Goal: Information Seeking & Learning: Learn about a topic

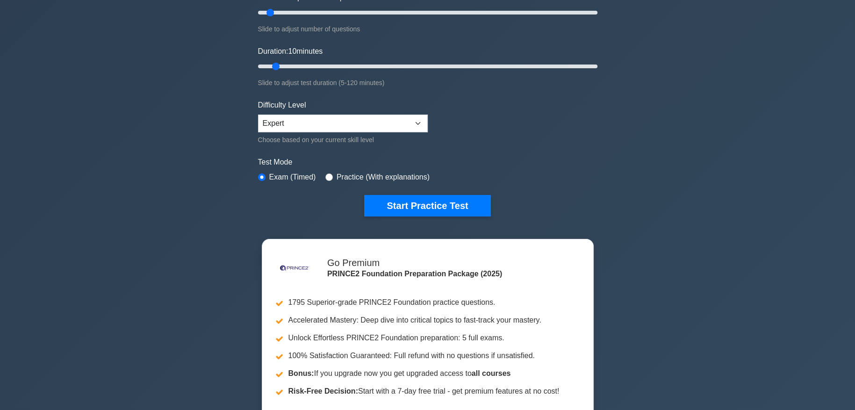
scroll to position [187, 0]
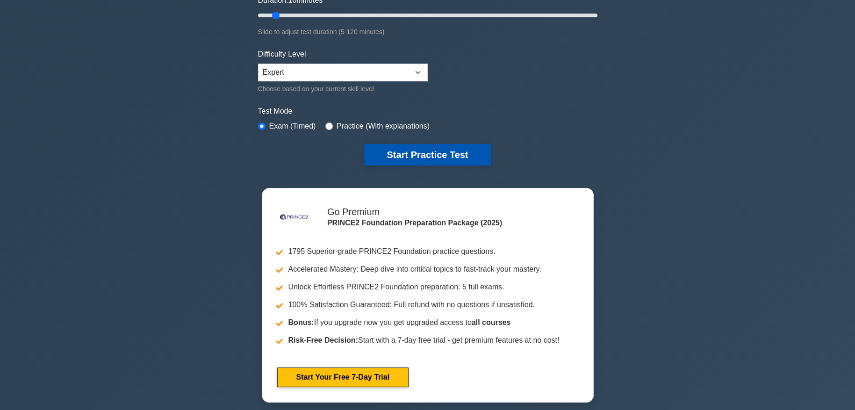
click at [455, 151] on button "Start Practice Test" at bounding box center [427, 154] width 126 height 21
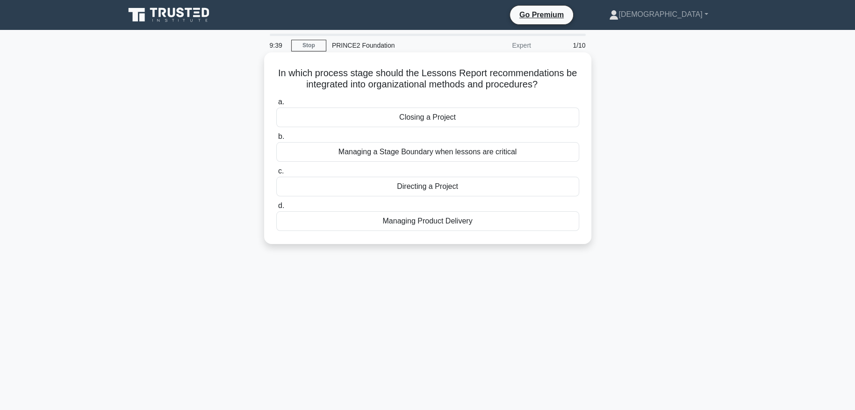
click at [448, 185] on div "Directing a Project" at bounding box center [427, 187] width 303 height 20
click at [276, 174] on input "c. Directing a Project" at bounding box center [276, 171] width 0 height 6
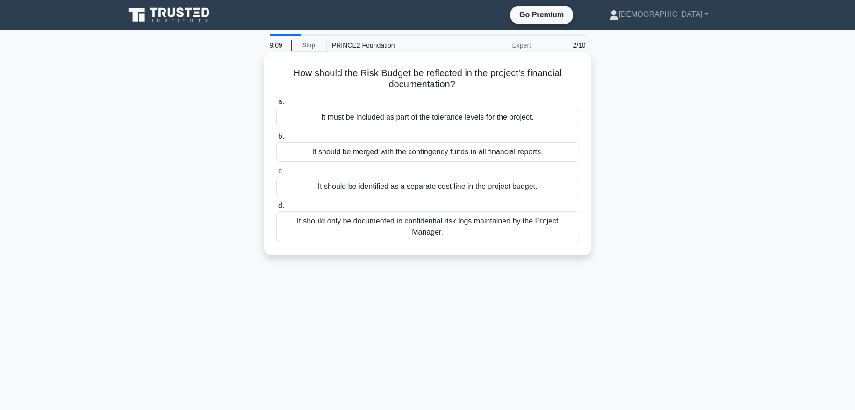
click at [497, 153] on div "It should be merged with the contingency funds in all financial reports." at bounding box center [427, 152] width 303 height 20
click at [276, 140] on input "b. It should be merged with the contingency funds in all financial reports." at bounding box center [276, 137] width 0 height 6
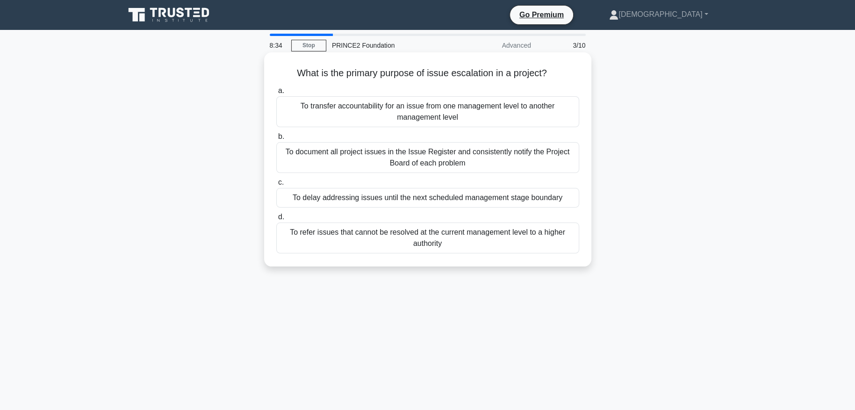
click at [486, 157] on div "To document all project issues in the Issue Register and consistently notify th…" at bounding box center [427, 157] width 303 height 31
click at [276, 140] on input "b. To document all project issues in the Issue Register and consistently notify…" at bounding box center [276, 137] width 0 height 6
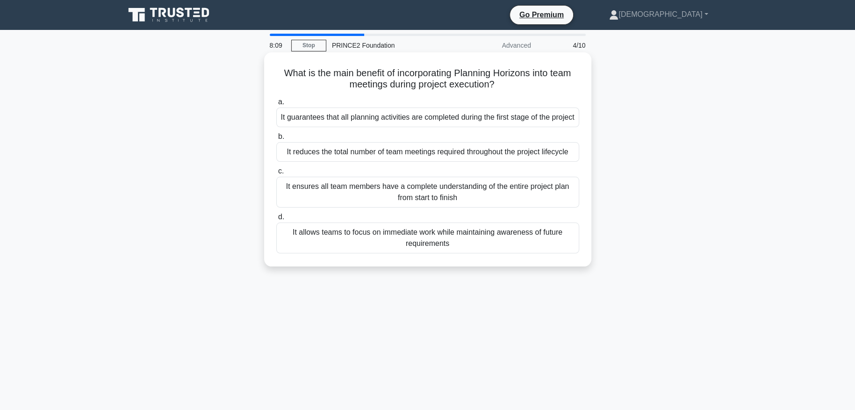
click at [485, 251] on div "It allows teams to focus on immediate work while maintaining awareness of futur…" at bounding box center [427, 237] width 303 height 31
click at [276, 220] on input "d. It allows teams to focus on immediate work while maintaining awareness of fu…" at bounding box center [276, 217] width 0 height 6
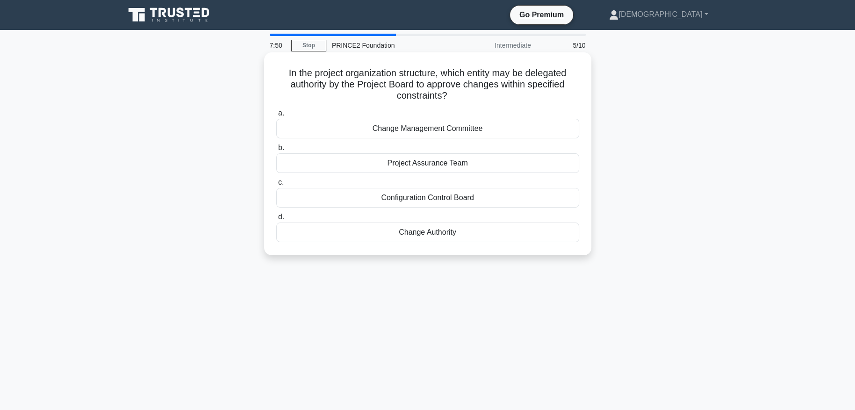
click at [456, 229] on div "Change Authority" at bounding box center [427, 232] width 303 height 20
click at [276, 220] on input "d. Change Authority" at bounding box center [276, 217] width 0 height 6
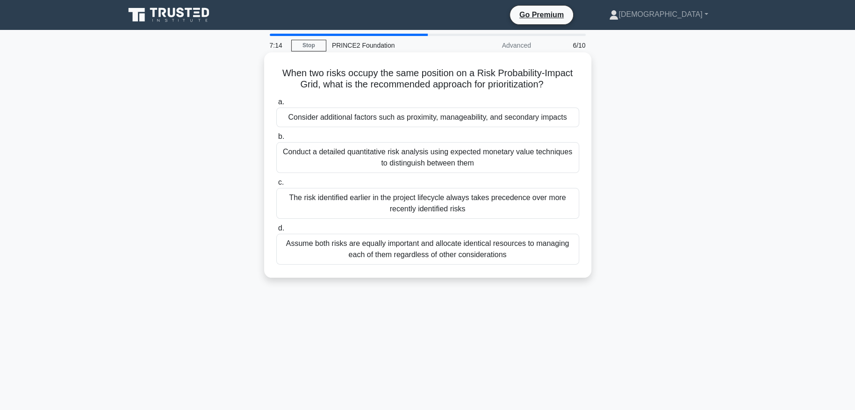
click at [498, 121] on div "Consider additional factors such as proximity, manageability, and secondary imp…" at bounding box center [427, 117] width 303 height 20
click at [276, 105] on input "a. Consider additional factors such as proximity, manageability, and secondary …" at bounding box center [276, 102] width 0 height 6
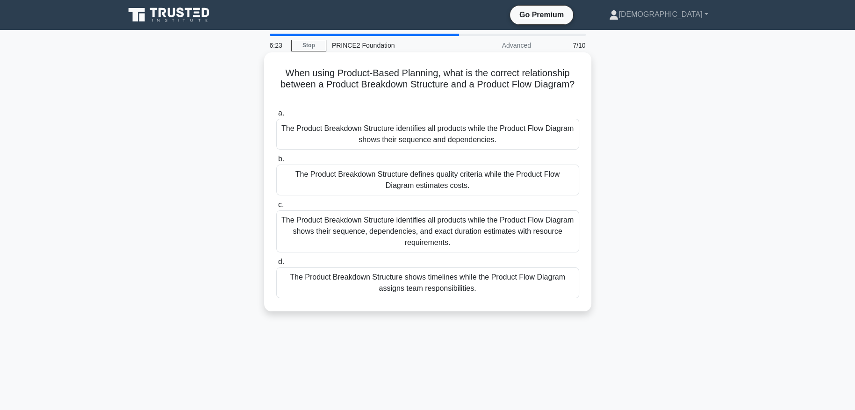
click at [505, 136] on div "The Product Breakdown Structure identifies all products while the Product Flow …" at bounding box center [427, 134] width 303 height 31
click at [276, 116] on input "a. The Product Breakdown Structure identifies all products while the Product Fl…" at bounding box center [276, 113] width 0 height 6
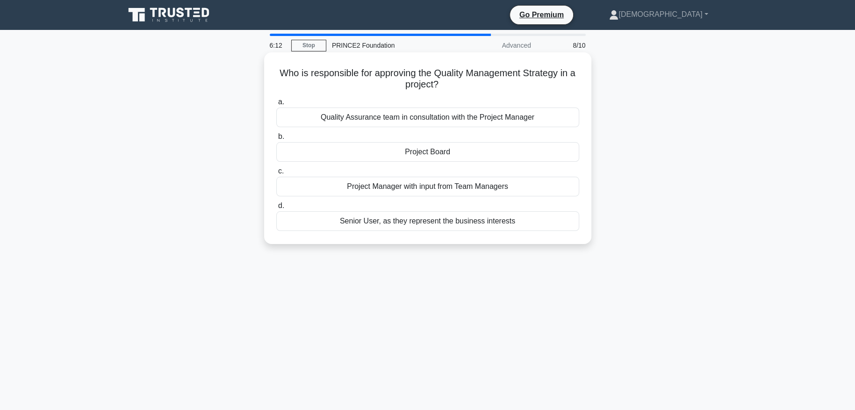
click at [456, 118] on div "Quality Assurance team in consultation with the Project Manager" at bounding box center [427, 117] width 303 height 20
click at [276, 105] on input "a. Quality Assurance team in consultation with the Project Manager" at bounding box center [276, 102] width 0 height 6
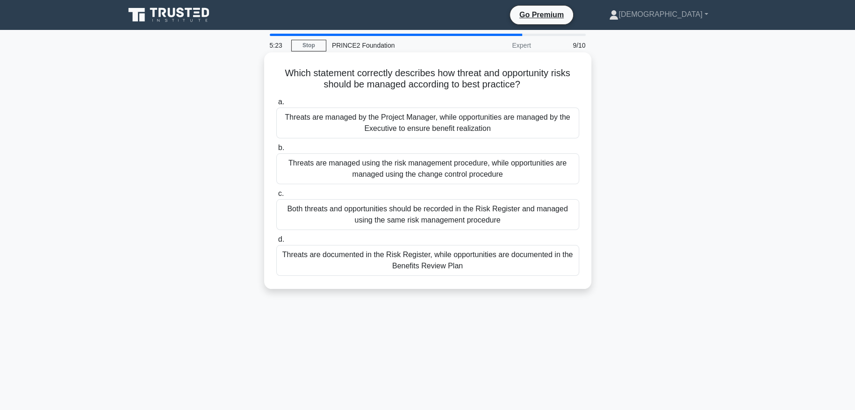
click at [516, 215] on div "Both threats and opportunities should be recorded in the Risk Register and mana…" at bounding box center [427, 214] width 303 height 31
click at [276, 197] on input "c. Both threats and opportunities should be recorded in the Risk Register and m…" at bounding box center [276, 194] width 0 height 6
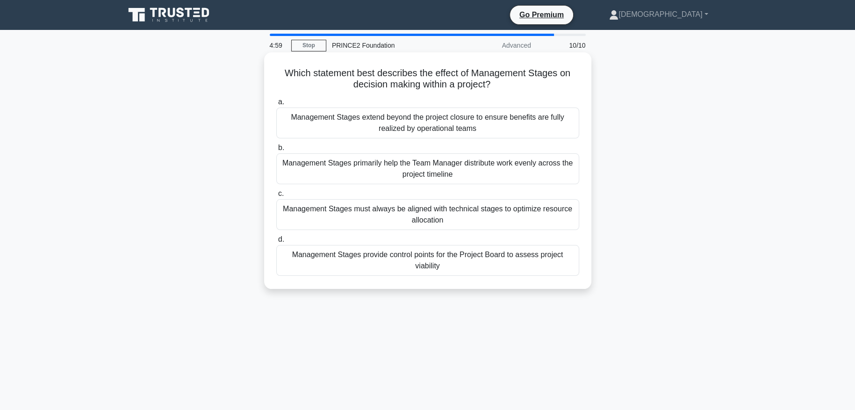
click at [498, 268] on div "Management Stages provide control points for the Project Board to assess projec…" at bounding box center [427, 260] width 303 height 31
click at [276, 242] on input "d. Management Stages provide control points for the Project Board to assess pro…" at bounding box center [276, 239] width 0 height 6
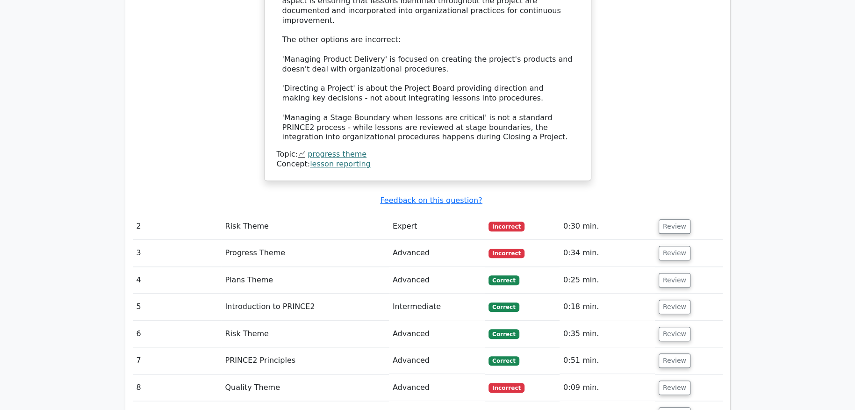
scroll to position [1168, 0]
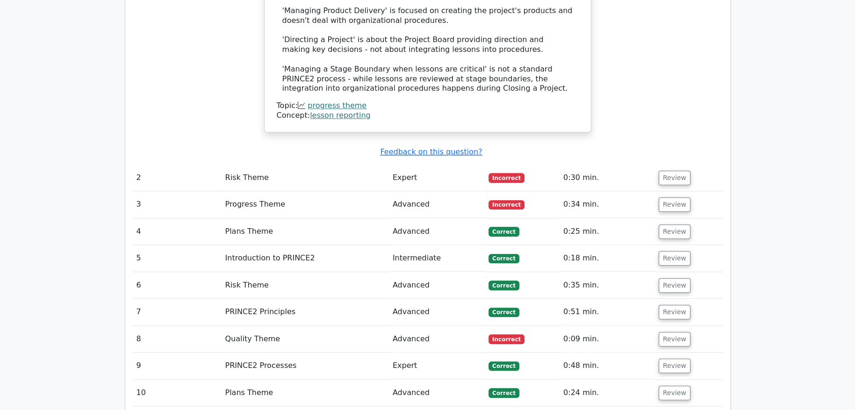
click at [666, 164] on td "Review" at bounding box center [689, 177] width 68 height 27
click at [667, 171] on button "Review" at bounding box center [674, 178] width 32 height 14
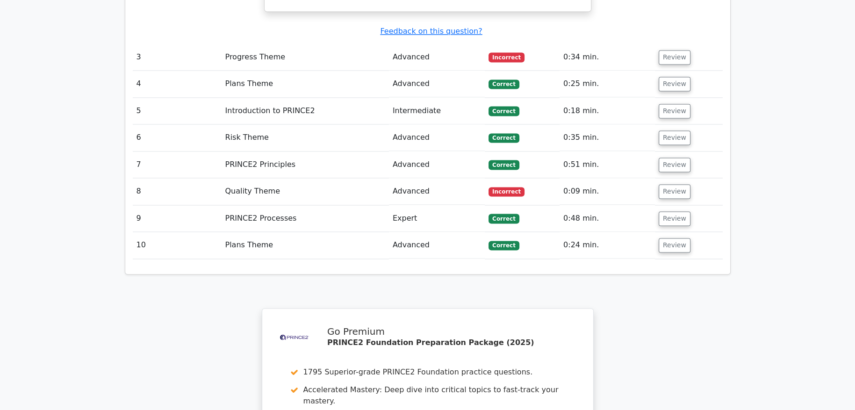
scroll to position [1635, 0]
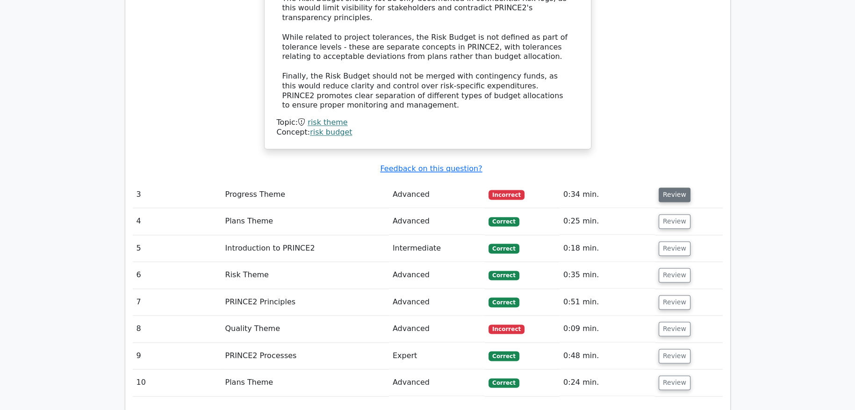
click at [678, 187] on button "Review" at bounding box center [674, 194] width 32 height 14
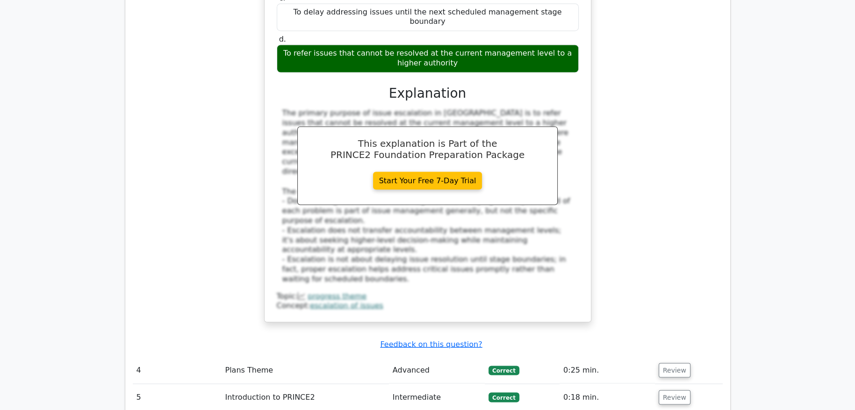
scroll to position [2102, 0]
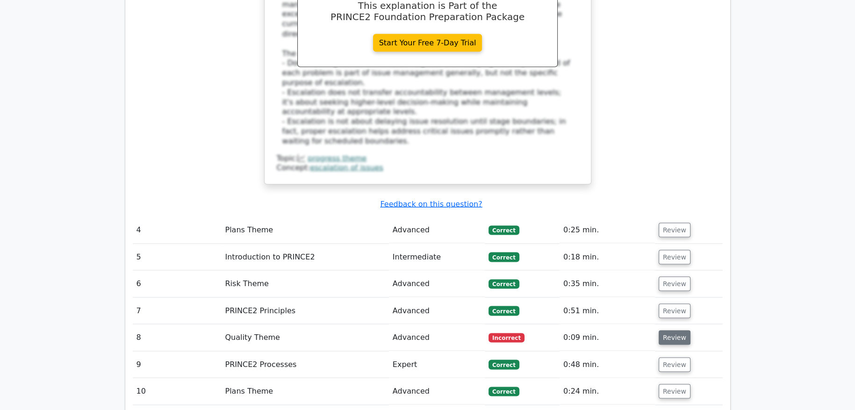
click at [677, 330] on button "Review" at bounding box center [674, 337] width 32 height 14
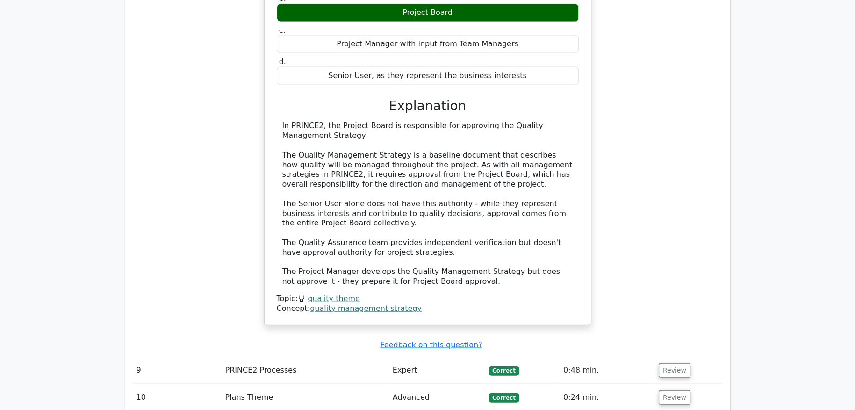
scroll to position [2569, 0]
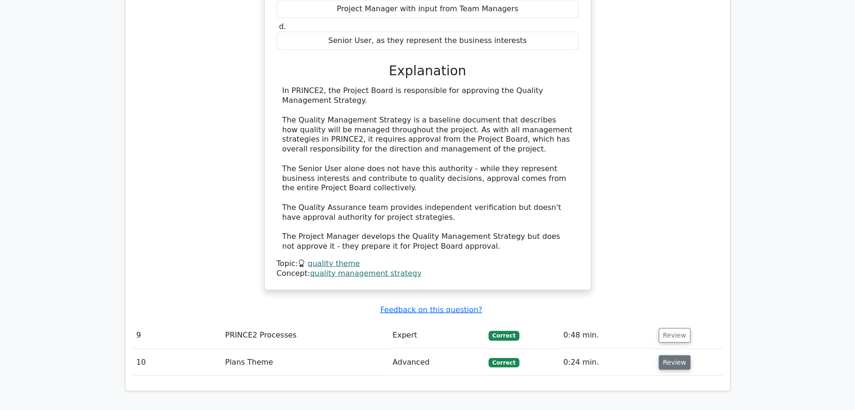
click at [671, 355] on button "Review" at bounding box center [674, 362] width 32 height 14
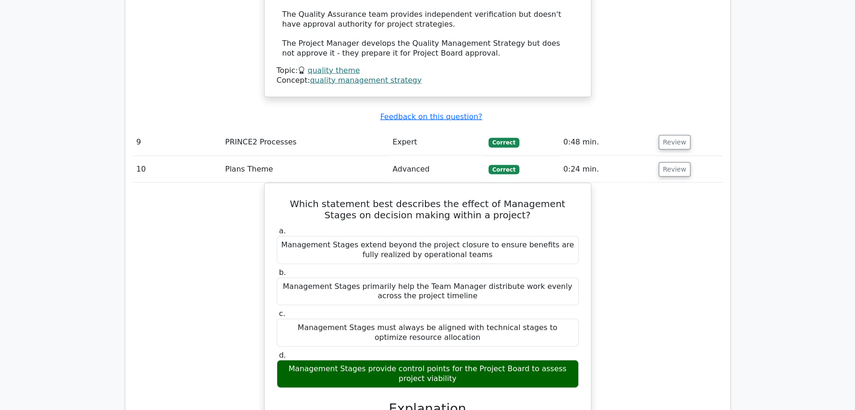
scroll to position [2710, 0]
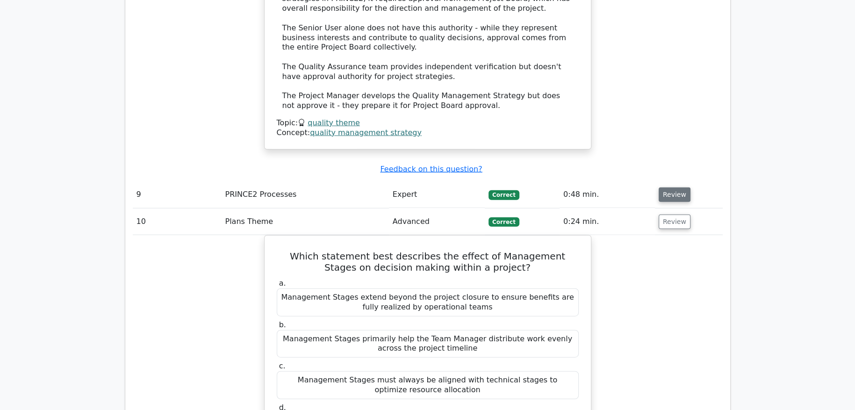
click at [674, 187] on button "Review" at bounding box center [674, 194] width 32 height 14
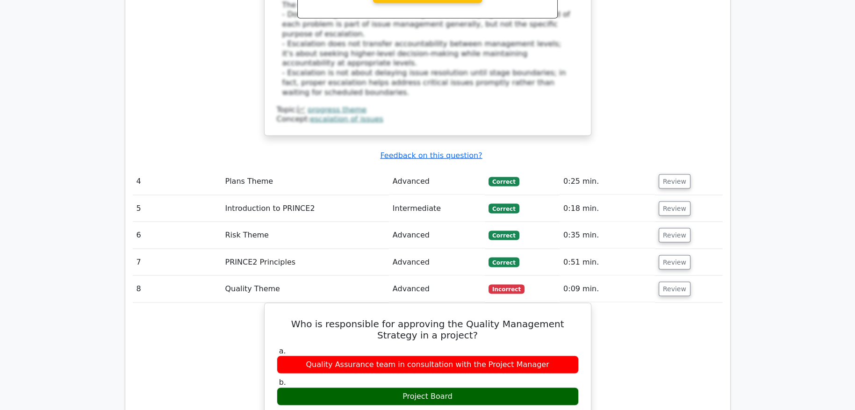
scroll to position [2055, 0]
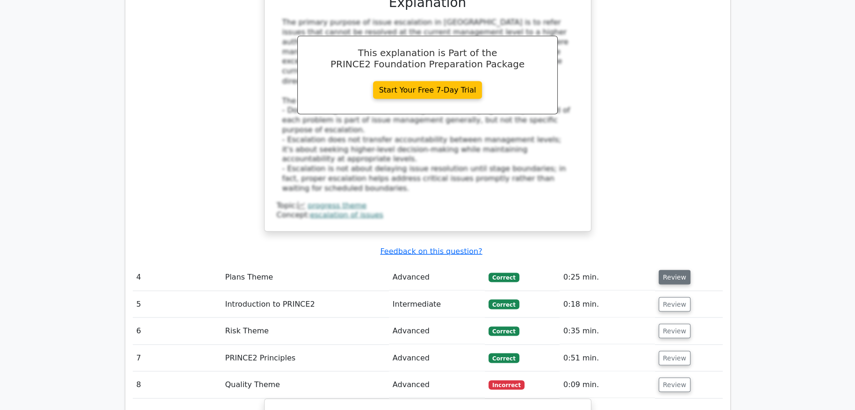
click at [673, 270] on button "Review" at bounding box center [674, 277] width 32 height 14
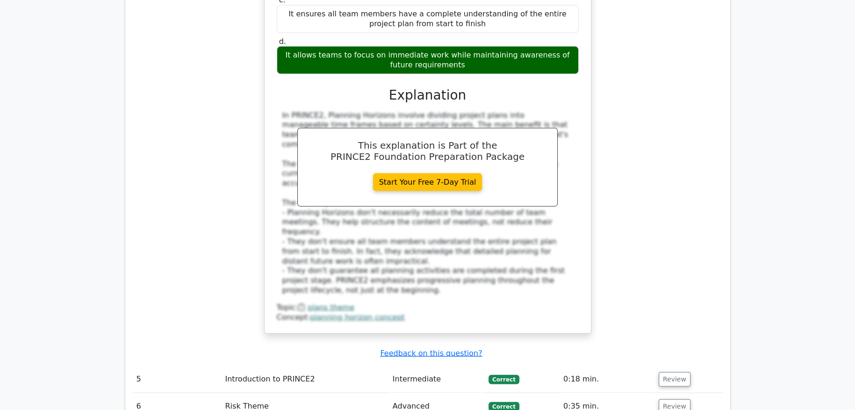
scroll to position [2569, 0]
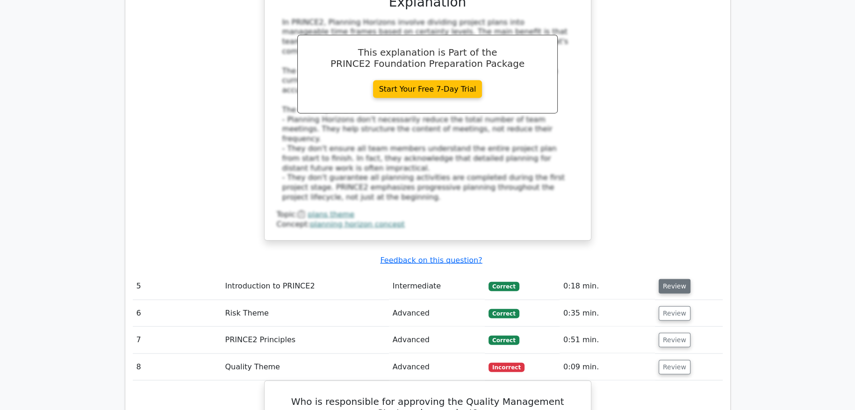
click at [678, 279] on button "Review" at bounding box center [674, 286] width 32 height 14
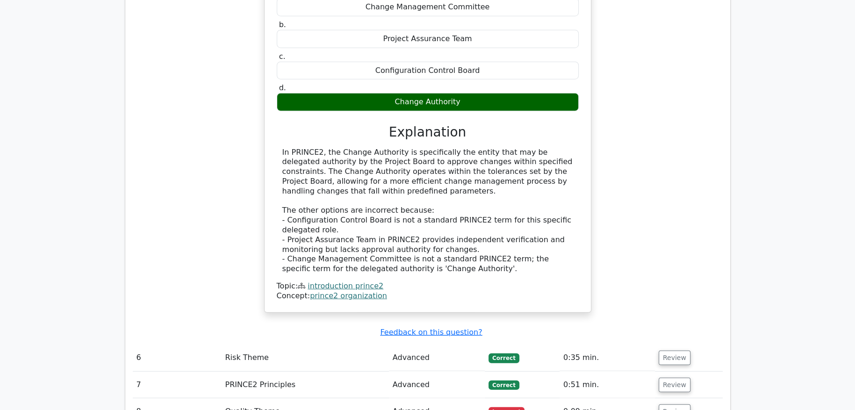
scroll to position [2943, 0]
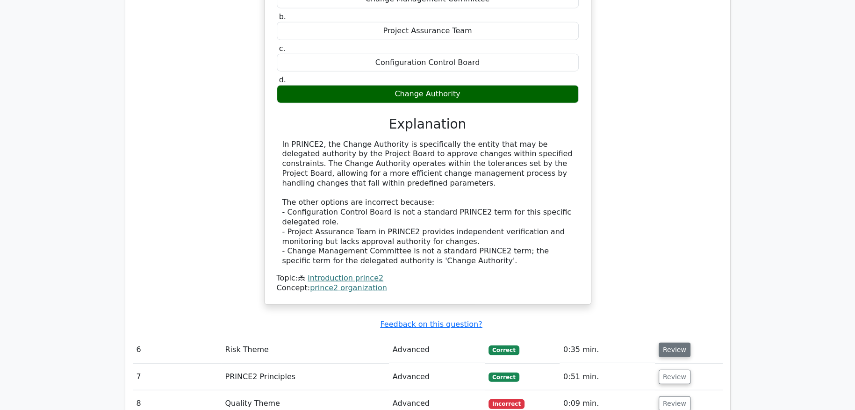
click at [665, 342] on button "Review" at bounding box center [674, 349] width 32 height 14
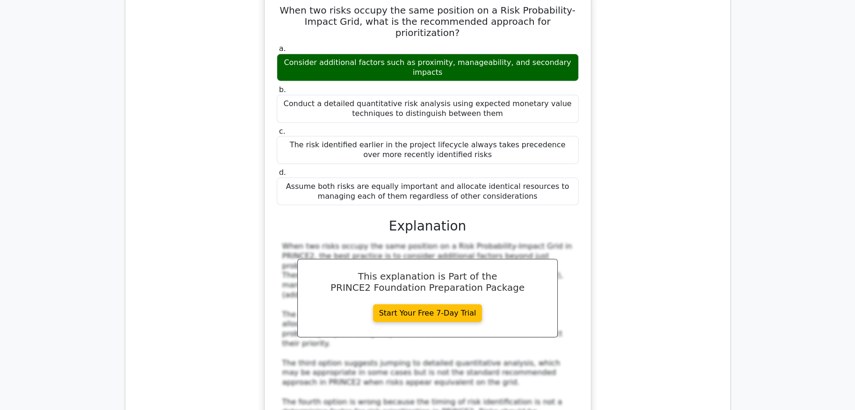
scroll to position [3457, 0]
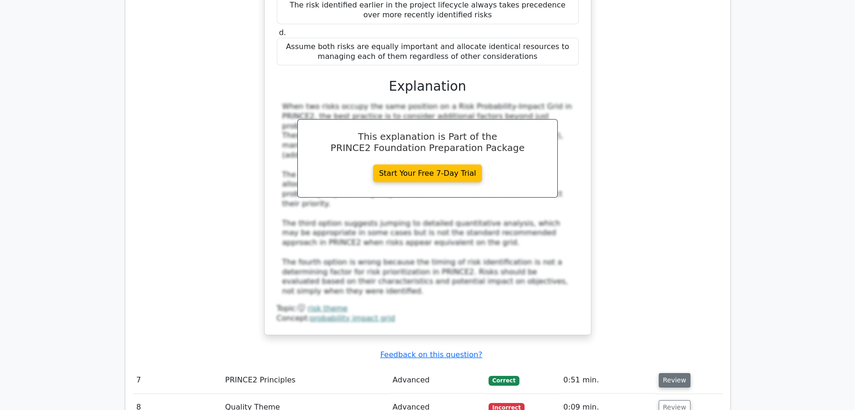
click at [661, 373] on button "Review" at bounding box center [674, 380] width 32 height 14
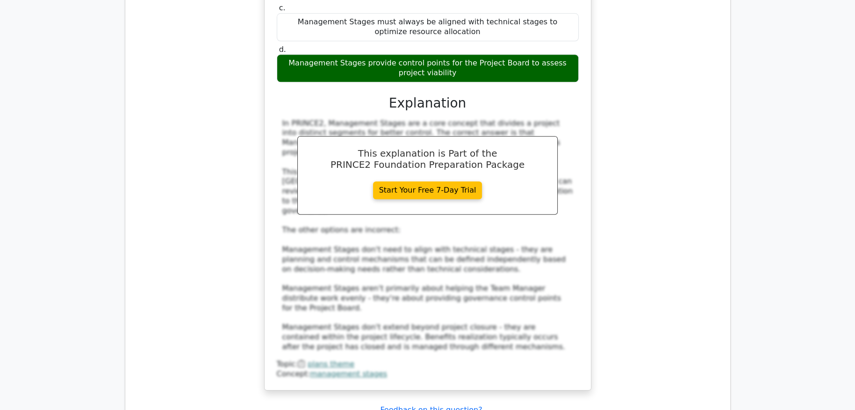
scroll to position [5700, 0]
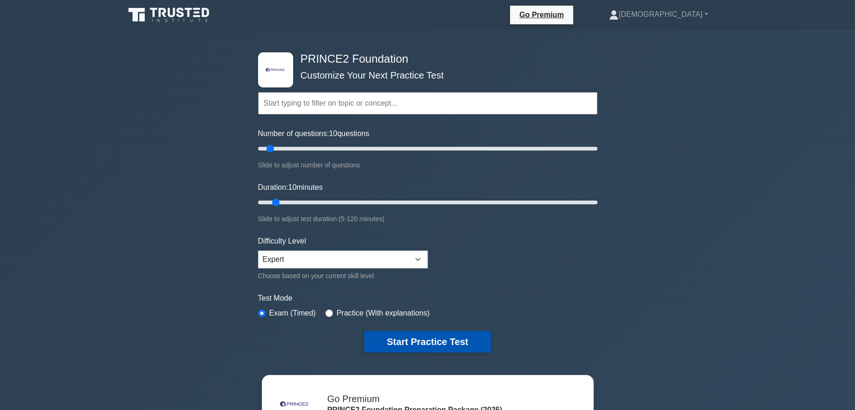
click at [412, 335] on button "Start Practice Test" at bounding box center [427, 341] width 126 height 21
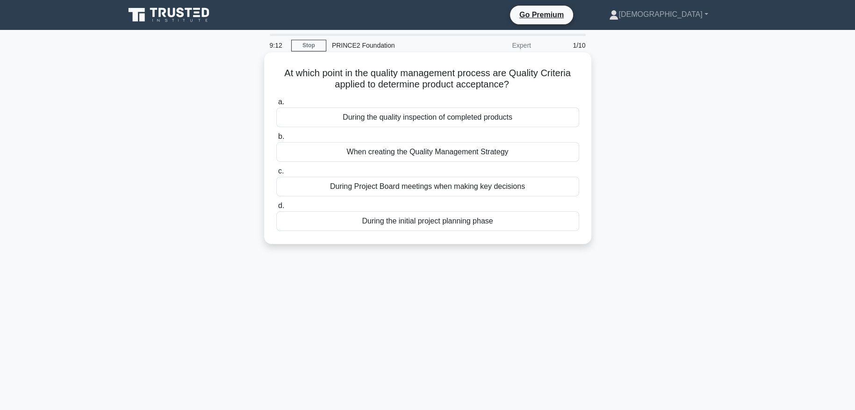
click at [511, 119] on div "During the quality inspection of completed products" at bounding box center [427, 117] width 303 height 20
click at [276, 105] on input "a. During the quality inspection of completed products" at bounding box center [276, 102] width 0 height 6
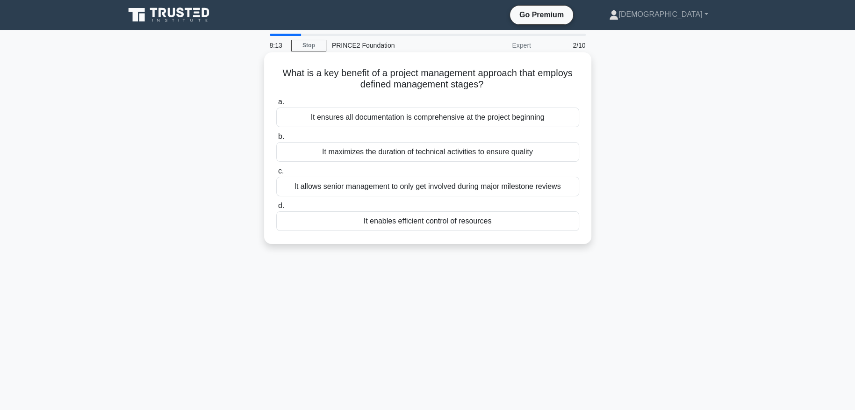
click at [529, 186] on div "It allows senior management to only get involved during major milestone reviews" at bounding box center [427, 187] width 303 height 20
click at [276, 174] on input "c. It allows senior management to only get involved during major milestone revi…" at bounding box center [276, 171] width 0 height 6
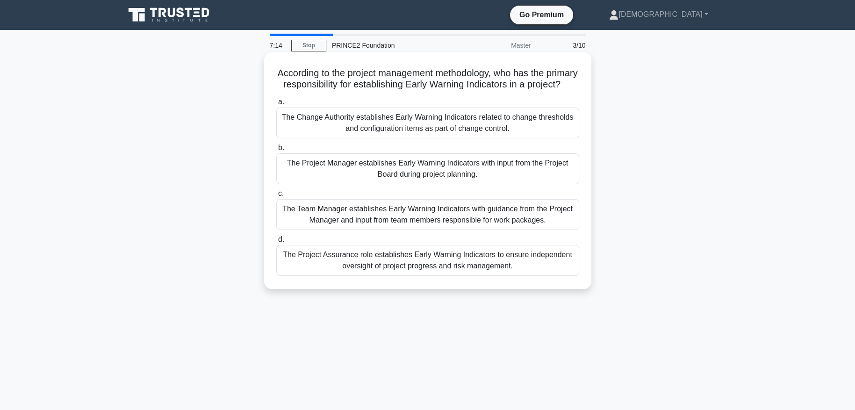
click at [546, 138] on div "The Change Authority establishes Early Warning Indicators related to change thr…" at bounding box center [427, 122] width 303 height 31
click at [276, 105] on input "a. The Change Authority establishes Early Warning Indicators related to change …" at bounding box center [276, 102] width 0 height 6
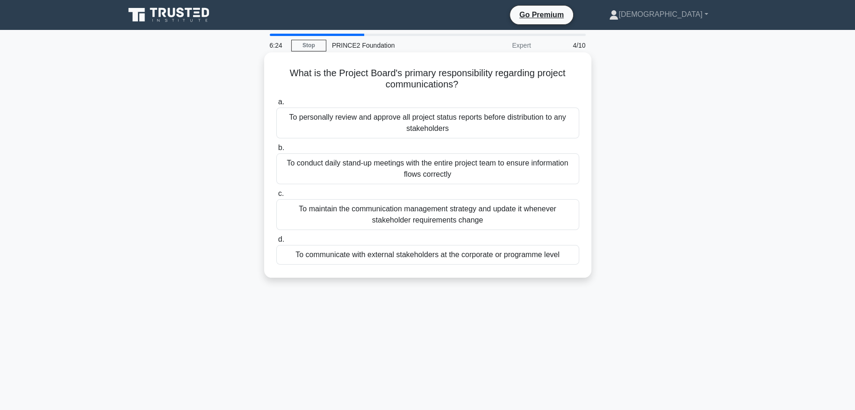
click at [565, 254] on div "To communicate with external stakeholders at the corporate or programme level" at bounding box center [427, 255] width 303 height 20
click at [276, 242] on input "d. To communicate with external stakeholders at the corporate or programme level" at bounding box center [276, 239] width 0 height 6
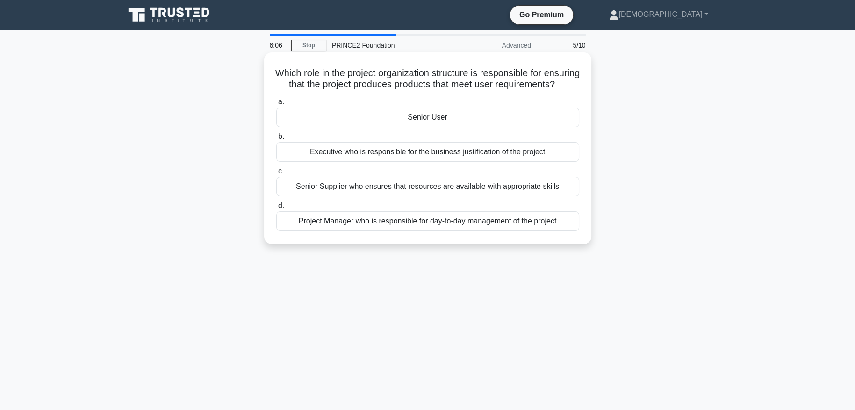
click at [435, 126] on div "Senior User" at bounding box center [427, 117] width 303 height 20
click at [276, 105] on input "a. Senior User" at bounding box center [276, 102] width 0 height 6
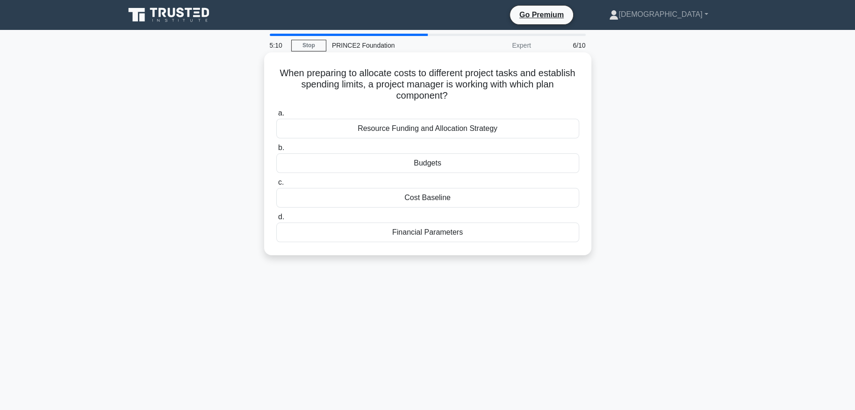
click at [438, 162] on div "Budgets" at bounding box center [427, 163] width 303 height 20
click at [276, 151] on input "b. Budgets" at bounding box center [276, 148] width 0 height 6
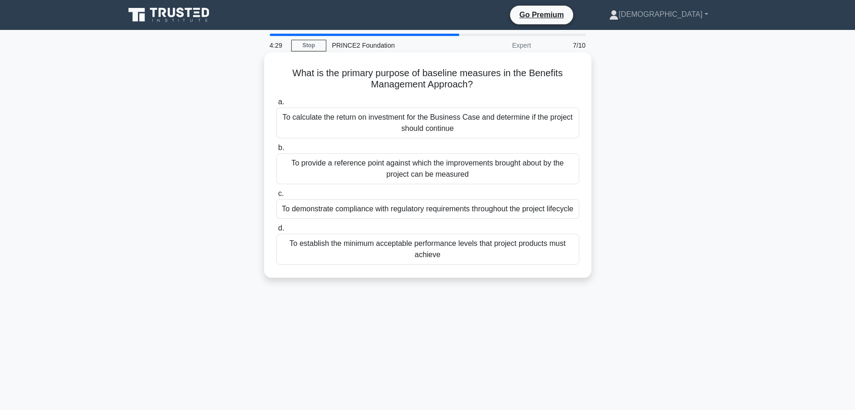
click at [504, 124] on div "To calculate the return on investment for the Business Case and determine if th…" at bounding box center [427, 122] width 303 height 31
click at [276, 105] on input "a. To calculate the return on investment for the Business Case and determine if…" at bounding box center [276, 102] width 0 height 6
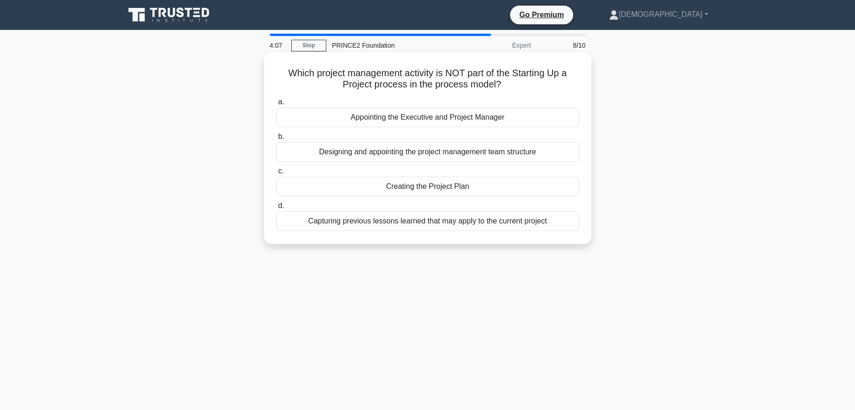
click at [529, 189] on div "Creating the Project Plan" at bounding box center [427, 187] width 303 height 20
click at [276, 174] on input "c. Creating the Project Plan" at bounding box center [276, 171] width 0 height 6
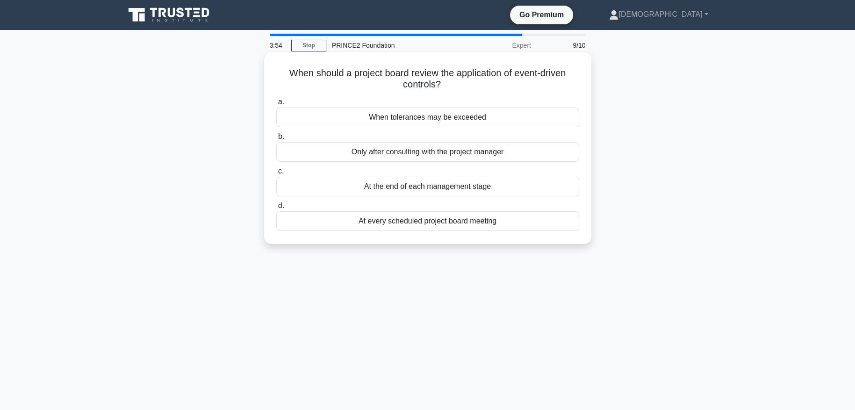
click at [482, 113] on div "When tolerances may be exceeded" at bounding box center [427, 117] width 303 height 20
click at [276, 105] on input "a. When tolerances may be exceeded" at bounding box center [276, 102] width 0 height 6
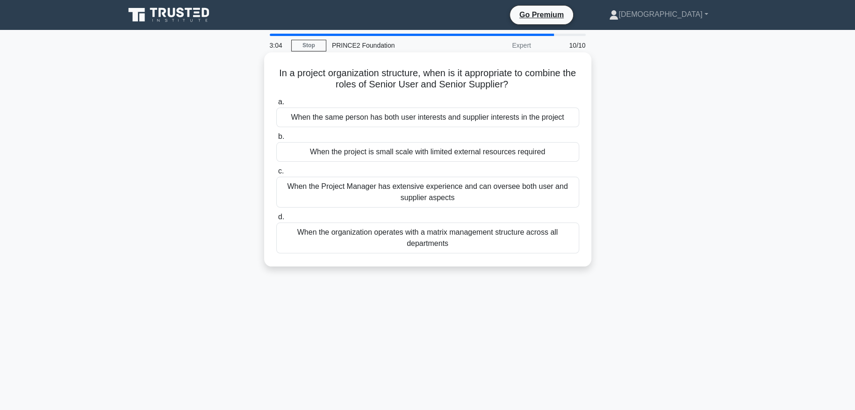
click at [442, 157] on div "When the project is small scale with limited external resources required" at bounding box center [427, 152] width 303 height 20
click at [276, 140] on input "b. When the project is small scale with limited external resources required" at bounding box center [276, 137] width 0 height 6
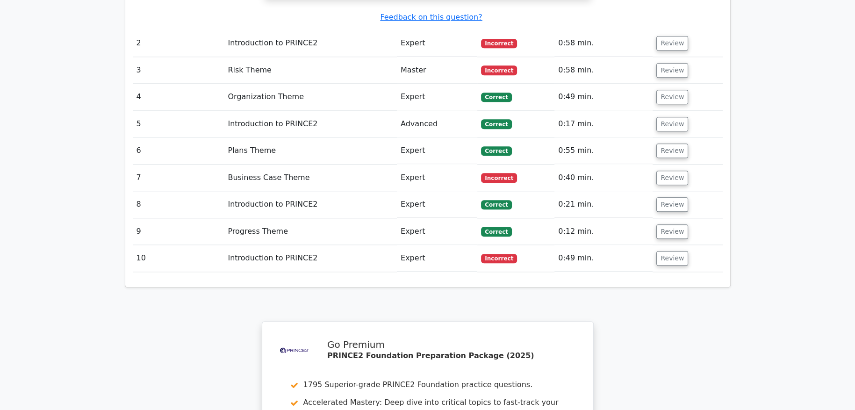
scroll to position [1214, 0]
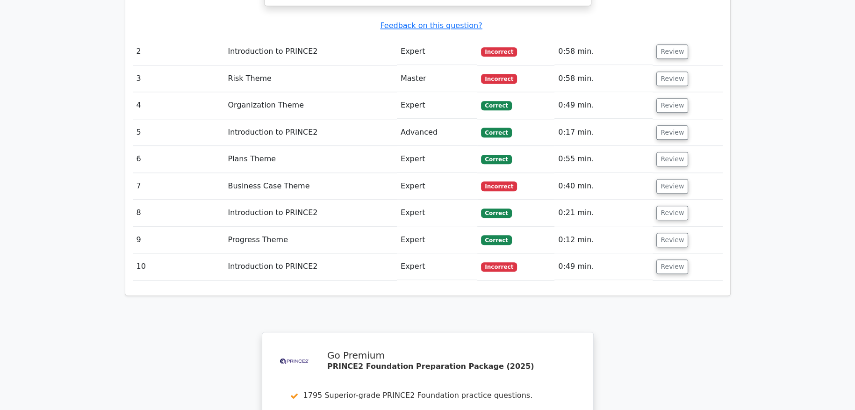
click at [667, 253] on td "Review" at bounding box center [687, 266] width 70 height 27
click at [671, 259] on button "Review" at bounding box center [672, 266] width 32 height 14
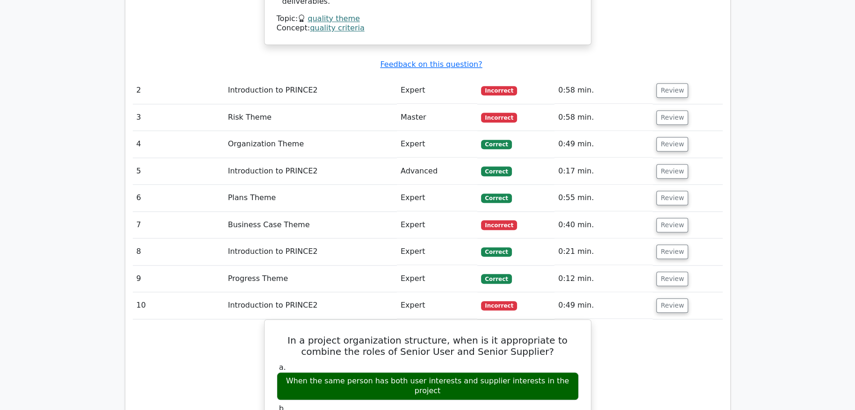
scroll to position [1168, 0]
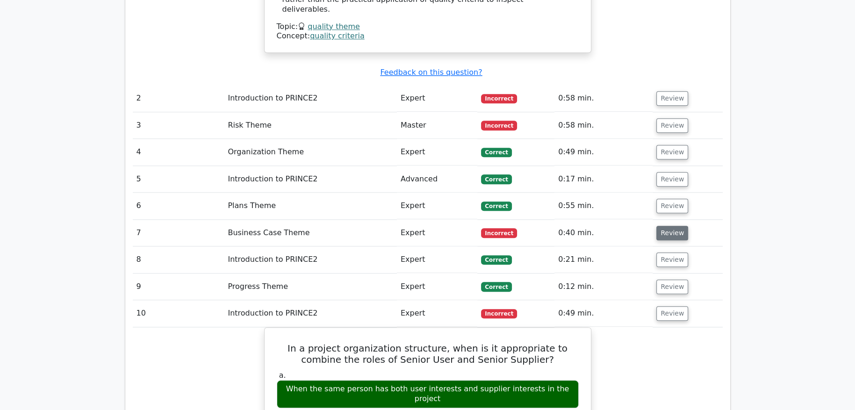
click at [670, 226] on button "Review" at bounding box center [672, 233] width 32 height 14
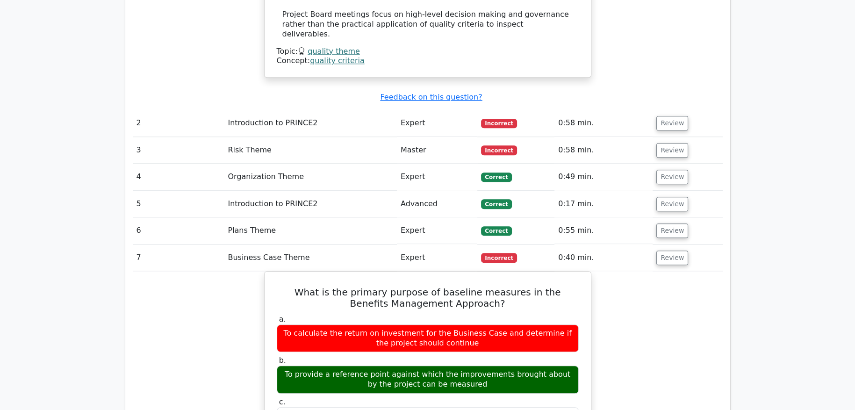
scroll to position [1075, 0]
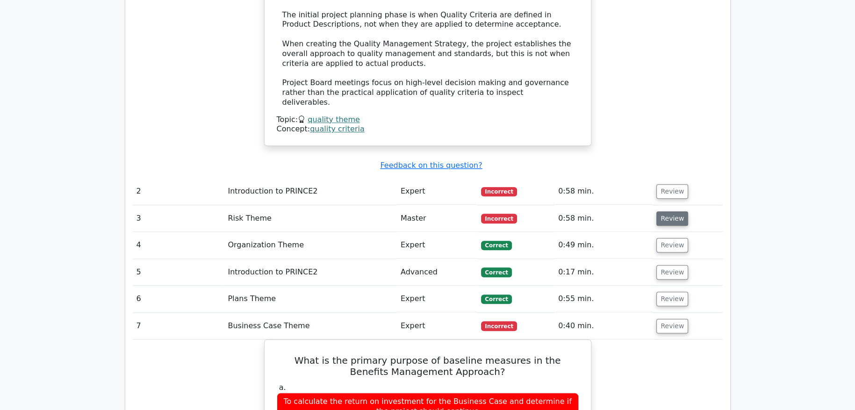
click at [671, 211] on button "Review" at bounding box center [672, 218] width 32 height 14
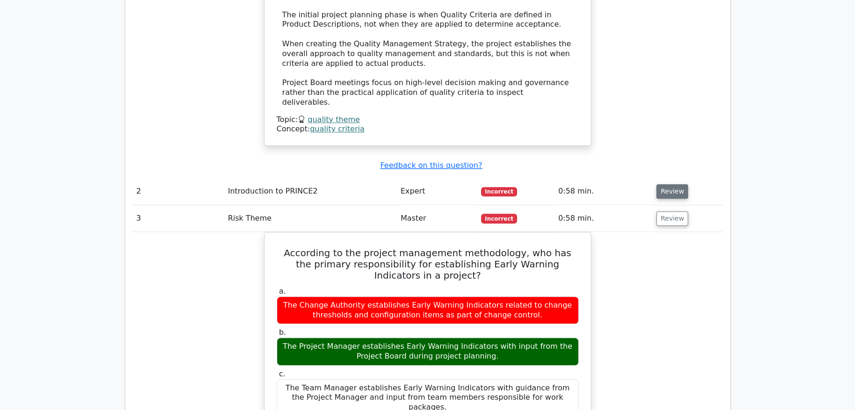
click at [671, 184] on button "Review" at bounding box center [672, 191] width 32 height 14
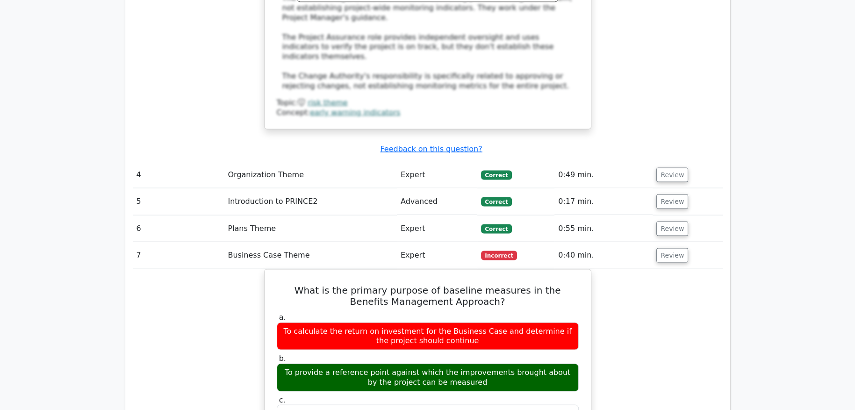
scroll to position [2102, 0]
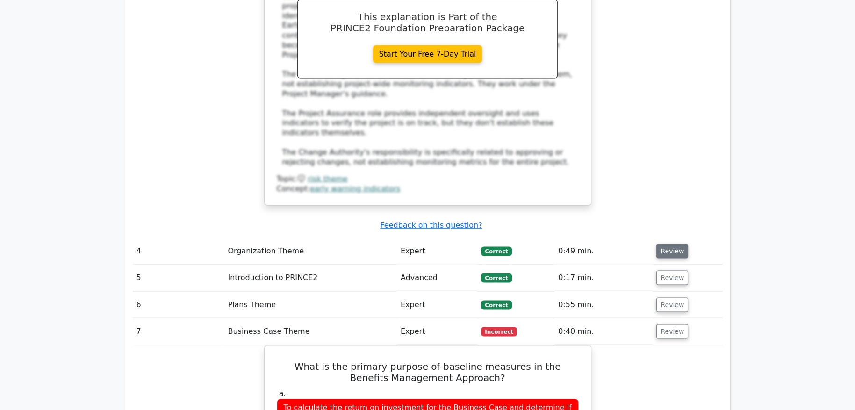
click at [662, 243] on button "Review" at bounding box center [672, 250] width 32 height 14
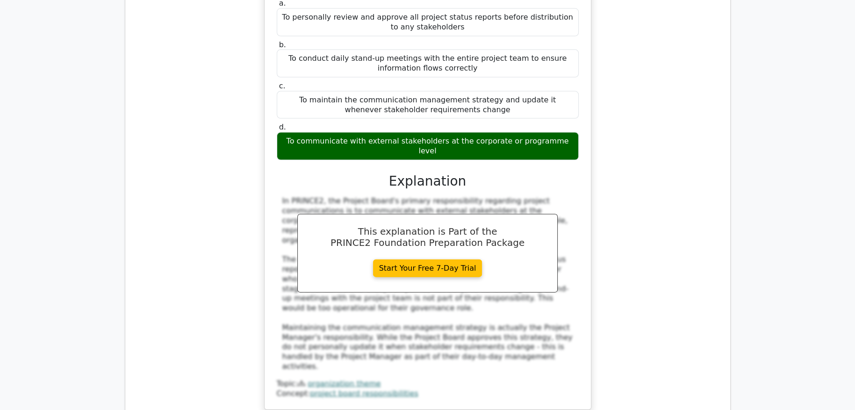
scroll to position [2523, 0]
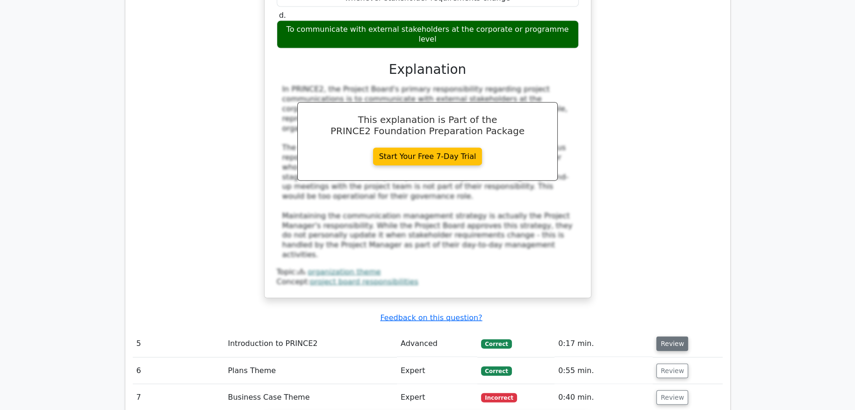
click at [662, 336] on button "Review" at bounding box center [672, 343] width 32 height 14
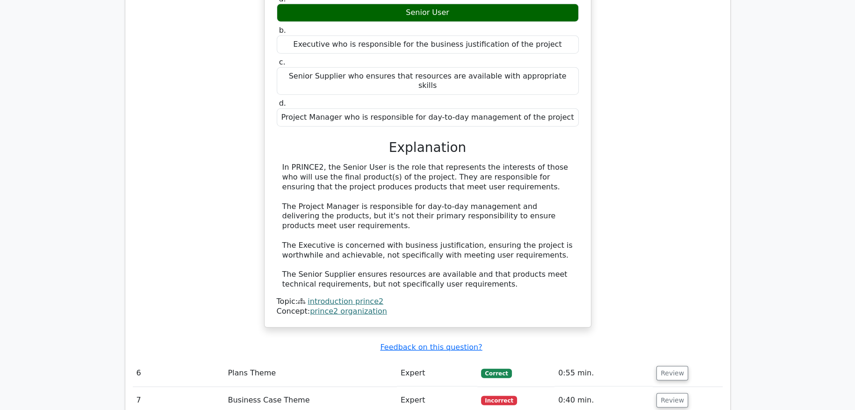
scroll to position [2943, 0]
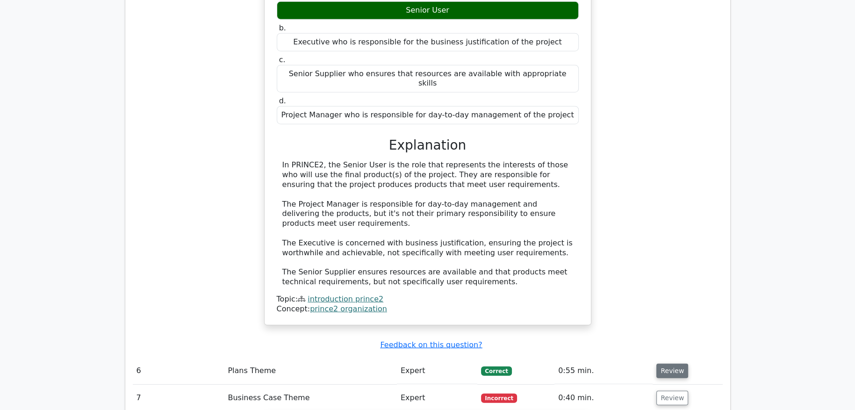
click at [665, 363] on button "Review" at bounding box center [672, 370] width 32 height 14
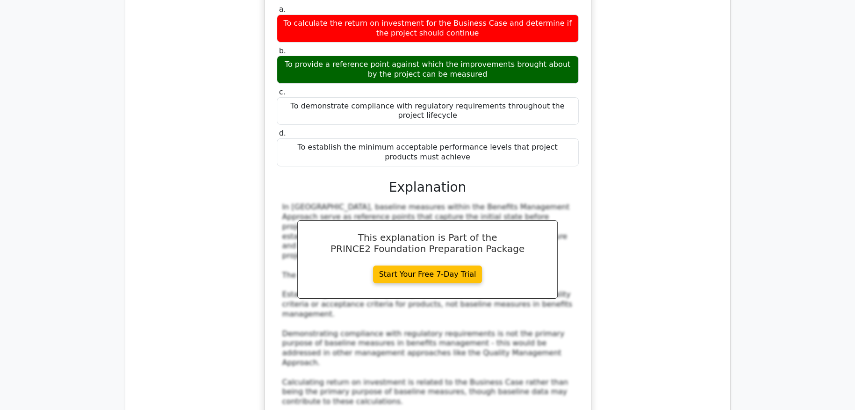
scroll to position [4018, 0]
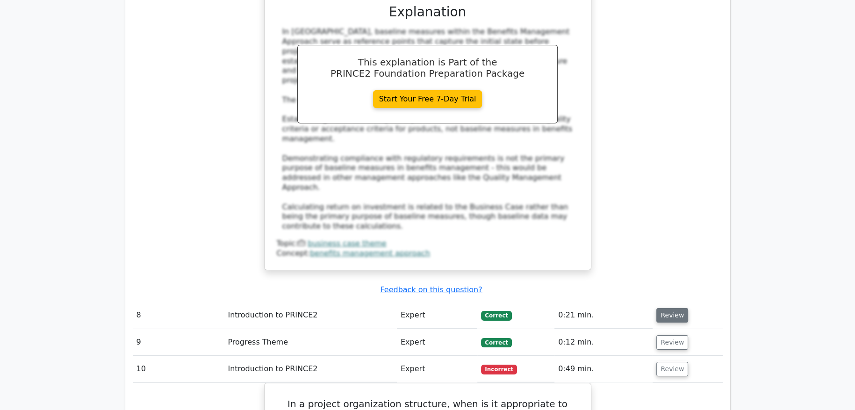
click at [667, 308] on button "Review" at bounding box center [672, 315] width 32 height 14
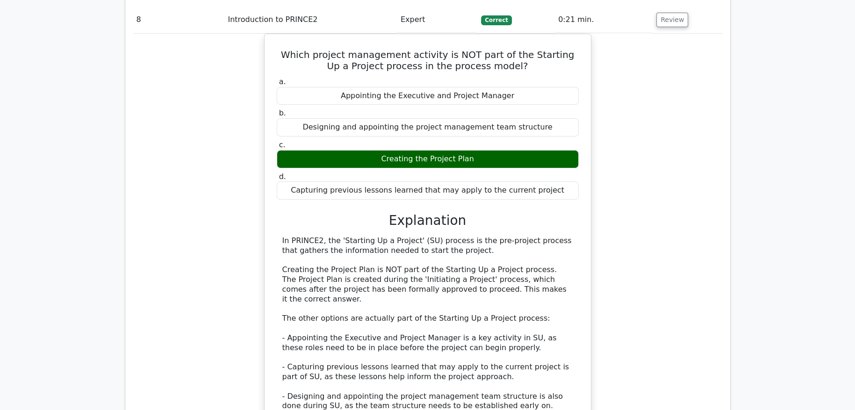
scroll to position [4439, 0]
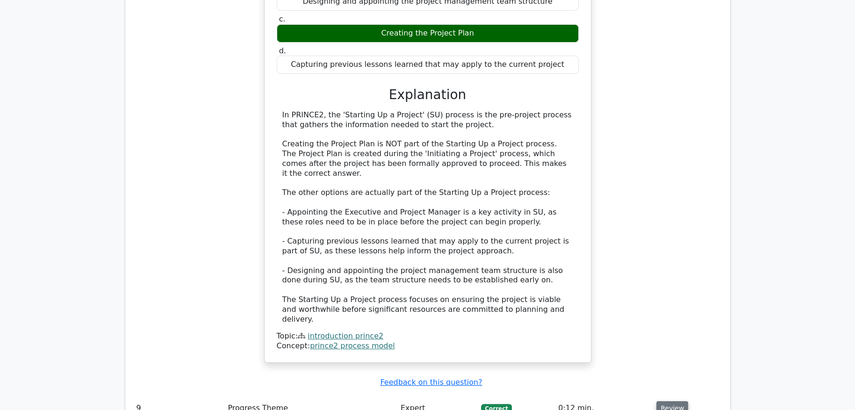
click at [671, 401] on button "Review" at bounding box center [672, 408] width 32 height 14
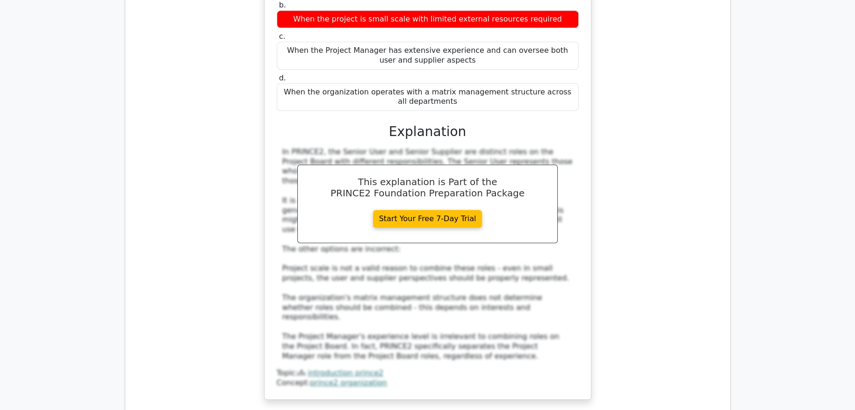
scroll to position [5685, 0]
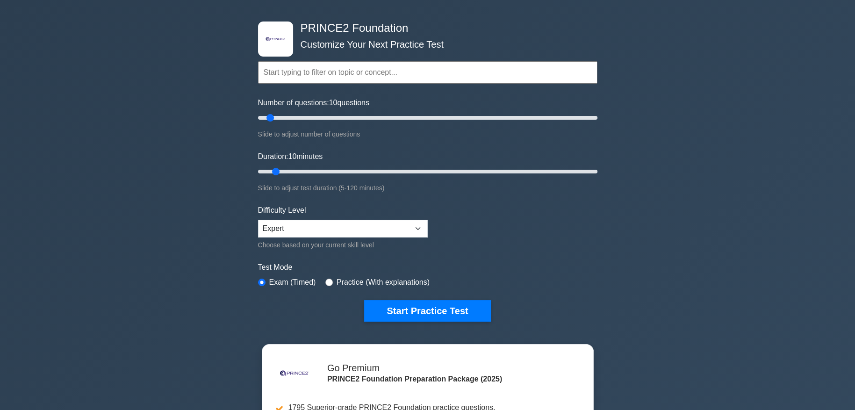
scroll to position [46, 0]
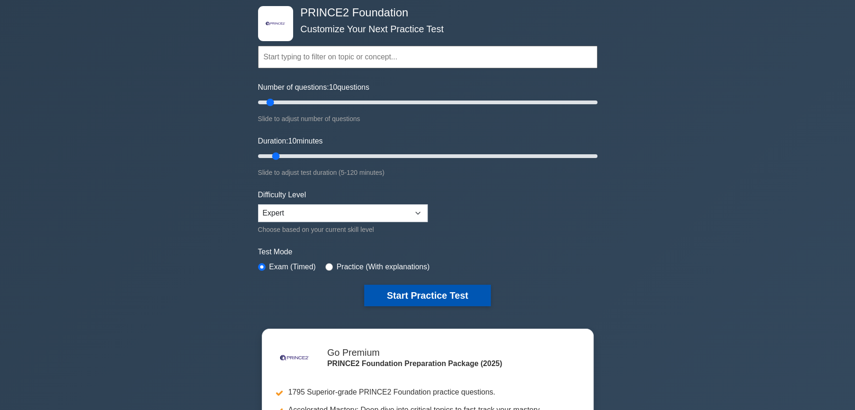
click at [435, 288] on button "Start Practice Test" at bounding box center [427, 295] width 126 height 21
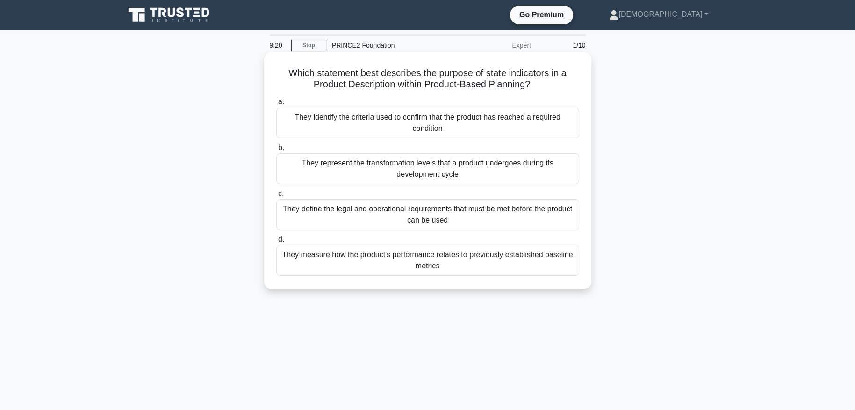
click at [474, 128] on div "They identify the criteria used to confirm that the product has reached a requi…" at bounding box center [427, 122] width 303 height 31
click at [276, 105] on input "a. They identify the criteria used to confirm that the product has reached a re…" at bounding box center [276, 102] width 0 height 6
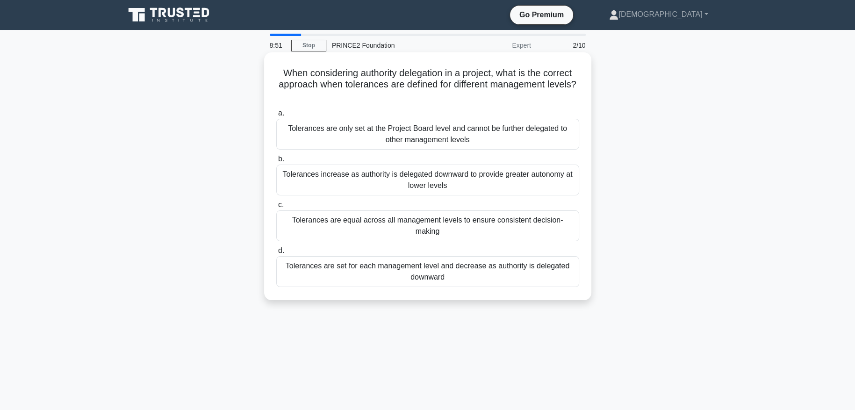
click at [505, 264] on div "Tolerances are set for each management level and decrease as authority is deleg…" at bounding box center [427, 271] width 303 height 31
click at [276, 254] on input "d. Tolerances are set for each management level and decrease as authority is de…" at bounding box center [276, 251] width 0 height 6
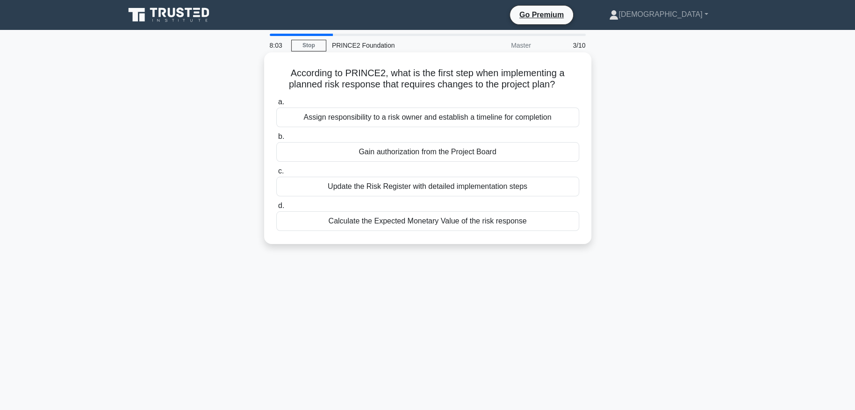
click at [500, 154] on div "Gain authorization from the Project Board" at bounding box center [427, 152] width 303 height 20
click at [276, 140] on input "b. Gain authorization from the Project Board" at bounding box center [276, 137] width 0 height 6
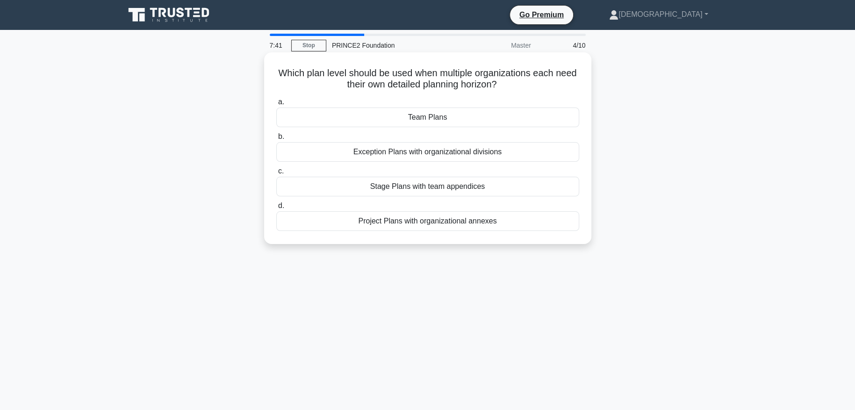
click at [486, 186] on div "Stage Plans with team appendices" at bounding box center [427, 187] width 303 height 20
click at [276, 174] on input "c. Stage Plans with team appendices" at bounding box center [276, 171] width 0 height 6
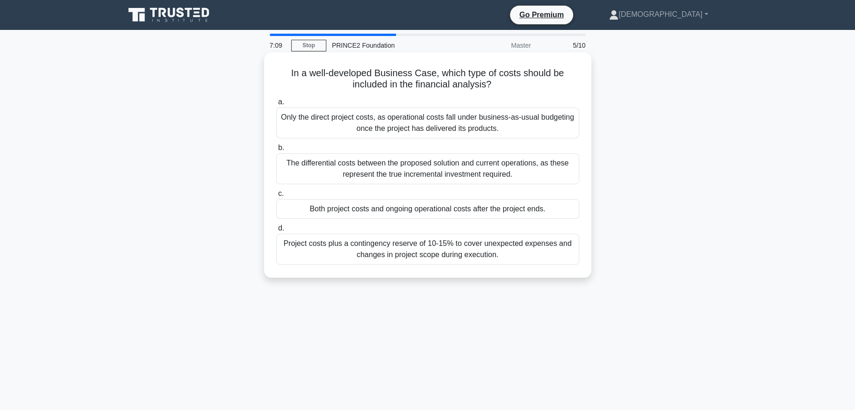
click at [517, 249] on div "Project costs plus a contingency reserve of 10-15% to cover unexpected expenses…" at bounding box center [427, 249] width 303 height 31
click at [276, 231] on input "d. Project costs plus a contingency reserve of 10-15% to cover unexpected expen…" at bounding box center [276, 228] width 0 height 6
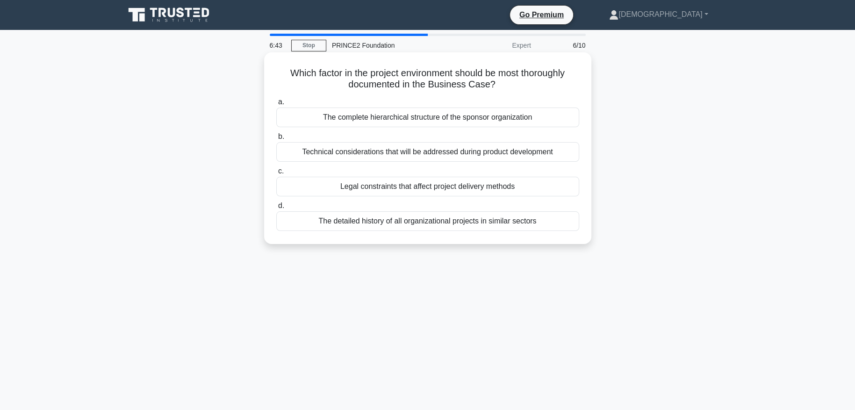
click at [538, 185] on div "Legal constraints that affect project delivery methods" at bounding box center [427, 187] width 303 height 20
click at [276, 174] on input "c. Legal constraints that affect project delivery methods" at bounding box center [276, 171] width 0 height 6
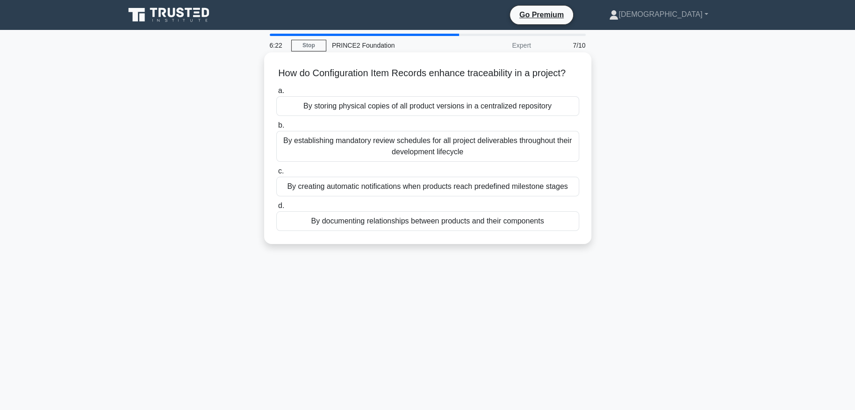
click at [538, 156] on div "By establishing mandatory review schedules for all project deliverables through…" at bounding box center [427, 146] width 303 height 31
click at [276, 128] on input "b. By establishing mandatory review schedules for all project deliverables thro…" at bounding box center [276, 125] width 0 height 6
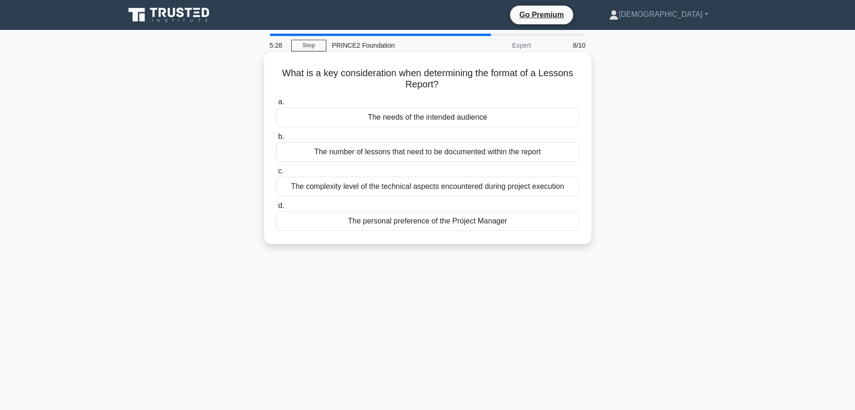
click at [520, 117] on div "The needs of the intended audience" at bounding box center [427, 117] width 303 height 20
click at [276, 105] on input "a. The needs of the intended audience" at bounding box center [276, 102] width 0 height 6
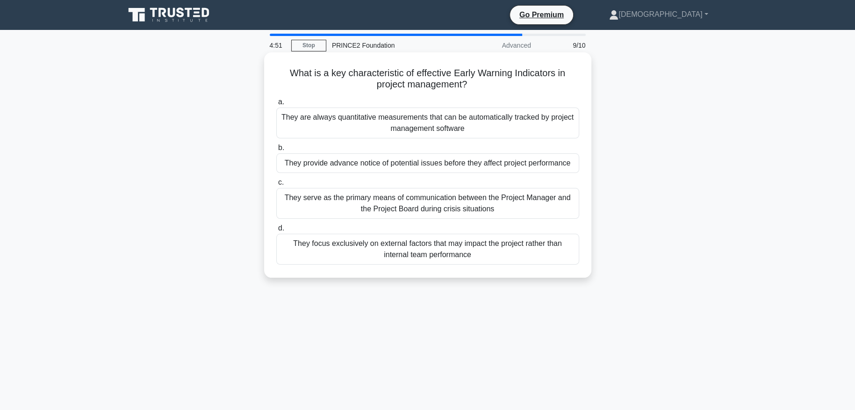
click at [504, 165] on div "They provide advance notice of potential issues before they affect project perf…" at bounding box center [427, 163] width 303 height 20
click at [276, 151] on input "b. They provide advance notice of potential issues before they affect project p…" at bounding box center [276, 148] width 0 height 6
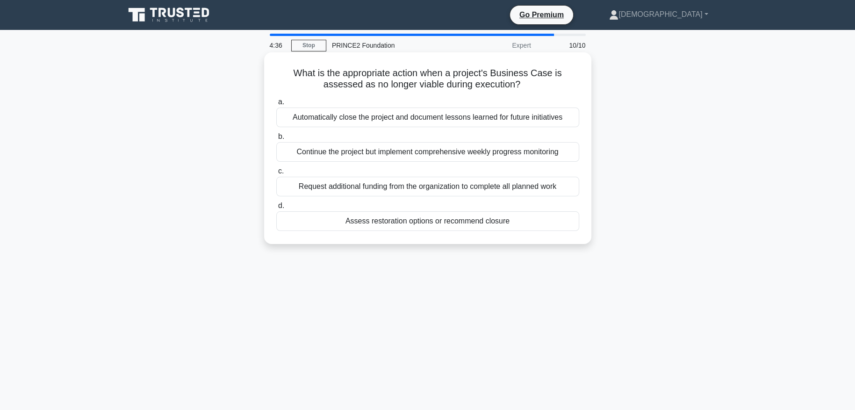
click at [557, 116] on div "Automatically close the project and document lessons learned for future initiat…" at bounding box center [427, 117] width 303 height 20
click at [276, 105] on input "a. Automatically close the project and document lessons learned for future init…" at bounding box center [276, 102] width 0 height 6
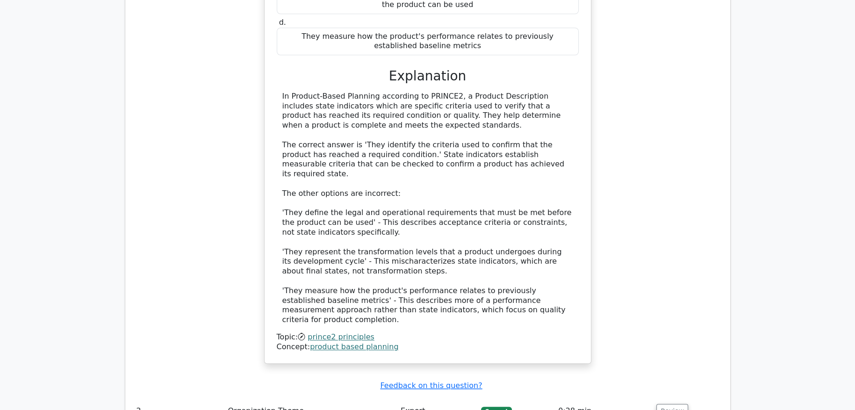
scroll to position [1168, 0]
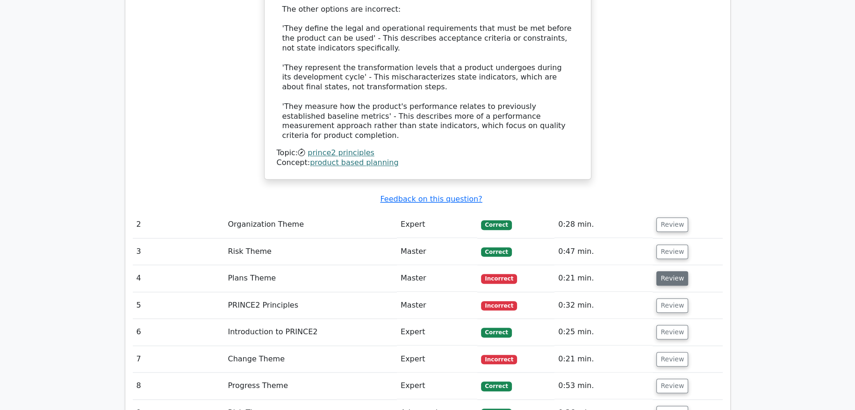
click at [662, 271] on button "Review" at bounding box center [672, 278] width 32 height 14
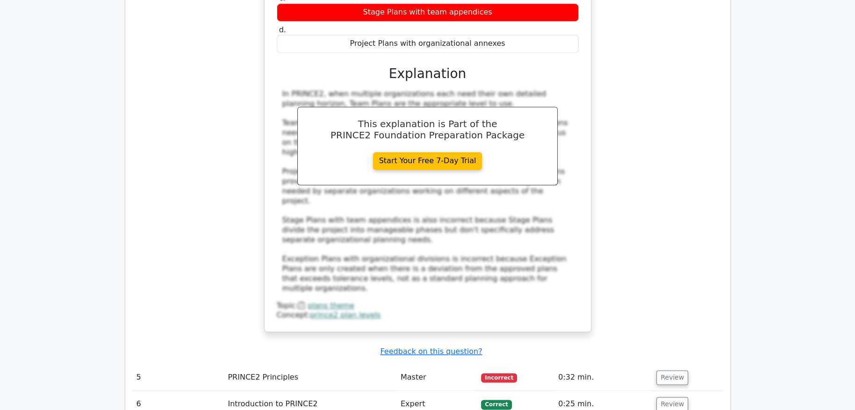
scroll to position [1682, 0]
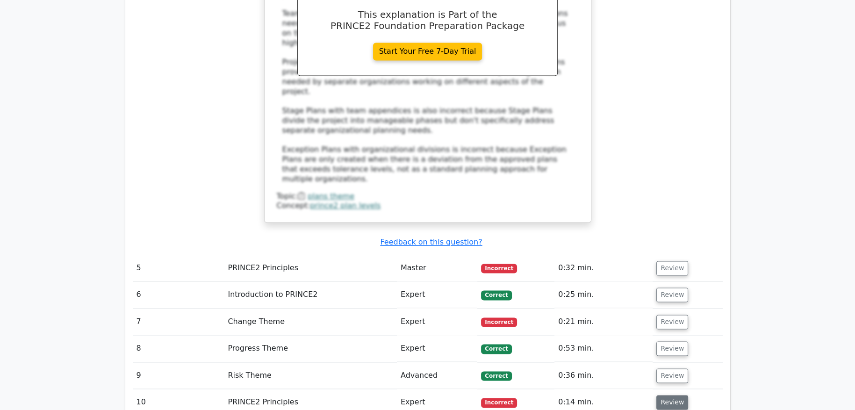
click at [674, 395] on button "Review" at bounding box center [672, 402] width 32 height 14
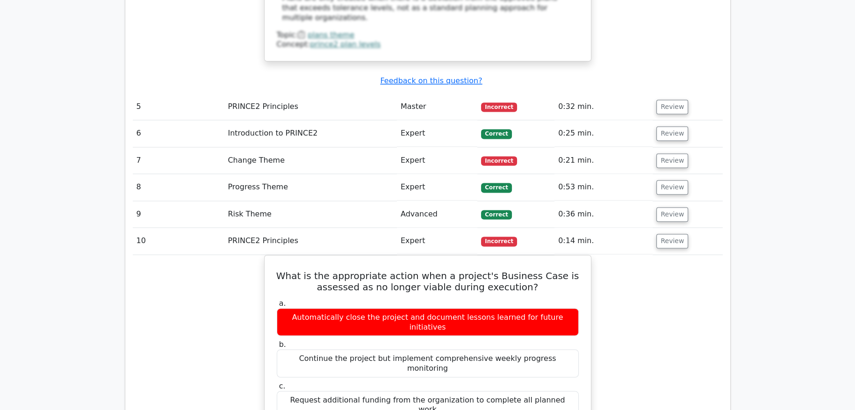
scroll to position [1822, 0]
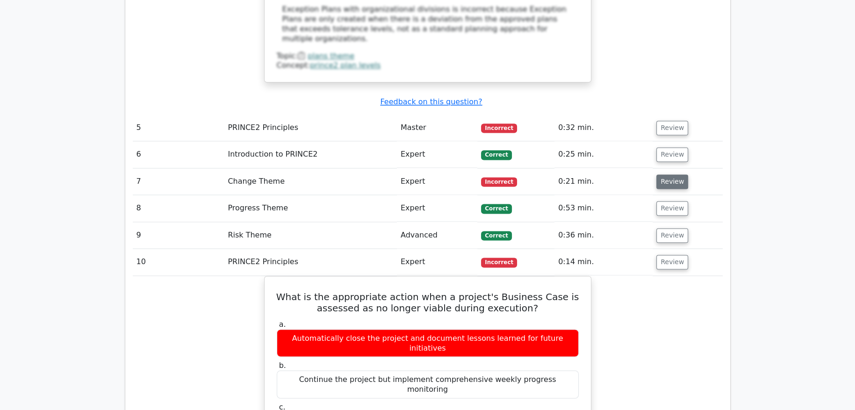
click at [659, 174] on button "Review" at bounding box center [672, 181] width 32 height 14
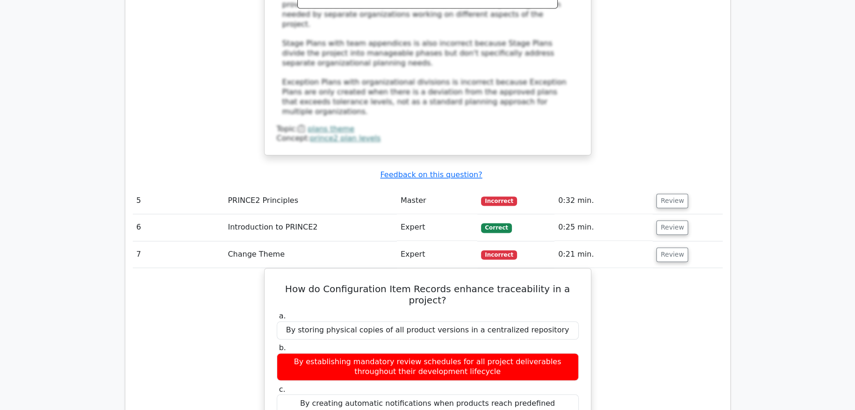
scroll to position [1728, 0]
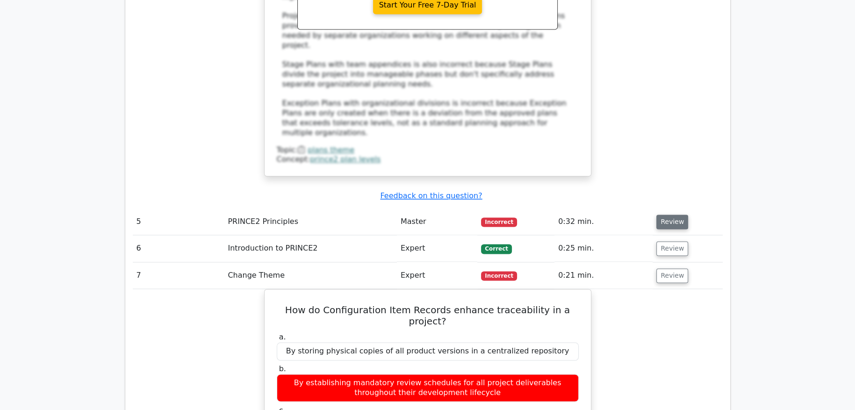
click at [670, 214] on button "Review" at bounding box center [672, 221] width 32 height 14
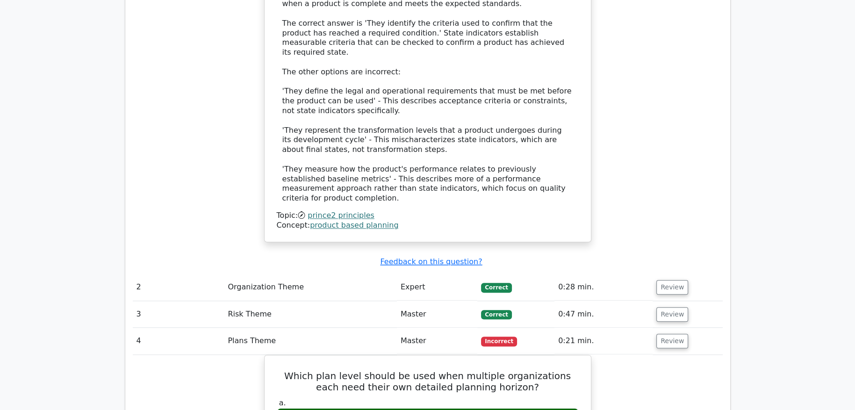
scroll to position [1168, 0]
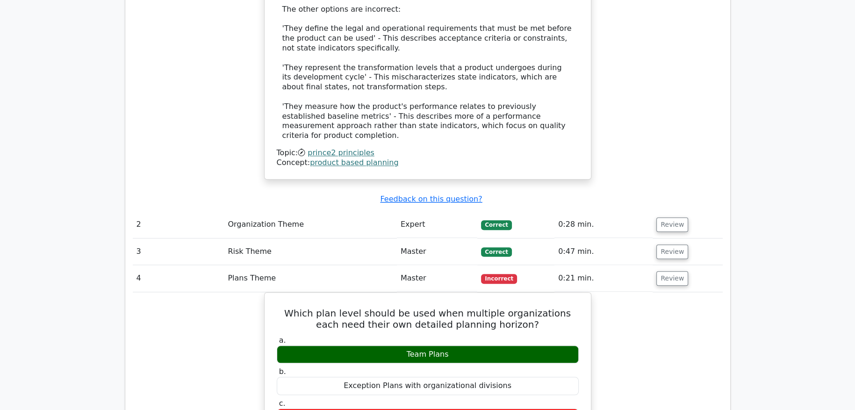
click at [675, 211] on td "Review" at bounding box center [687, 224] width 70 height 27
click at [673, 217] on button "Review" at bounding box center [672, 224] width 32 height 14
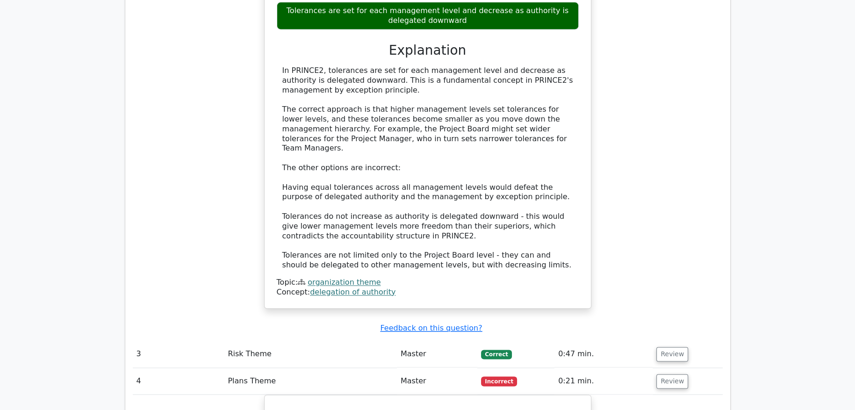
scroll to position [1728, 0]
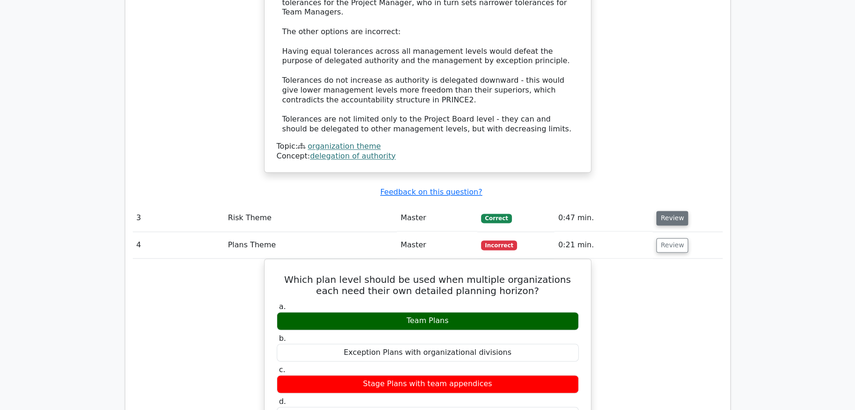
click at [674, 211] on button "Review" at bounding box center [672, 218] width 32 height 14
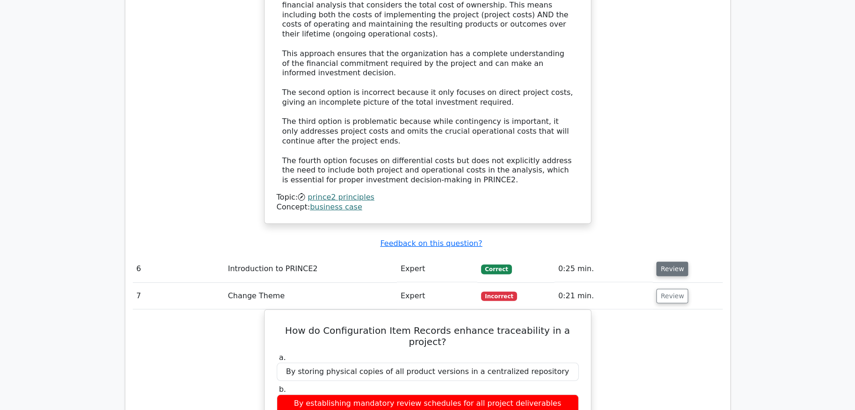
scroll to position [3177, 0]
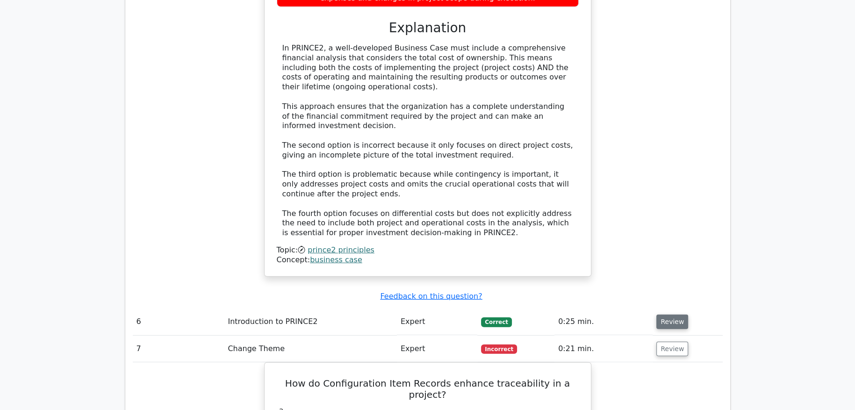
click at [680, 314] on button "Review" at bounding box center [672, 321] width 32 height 14
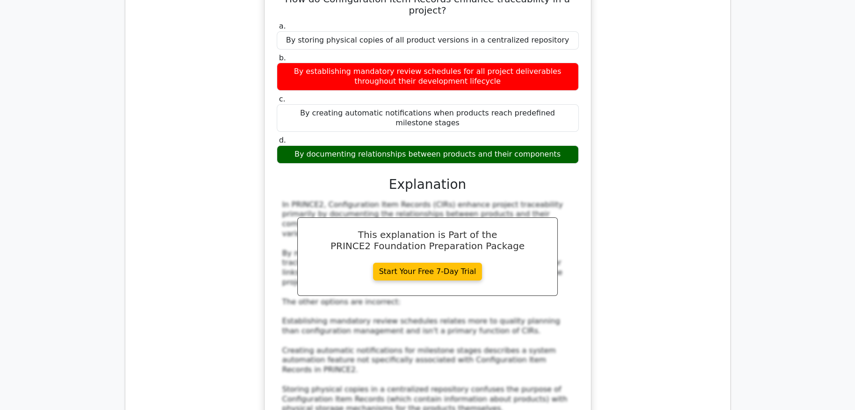
scroll to position [4251, 0]
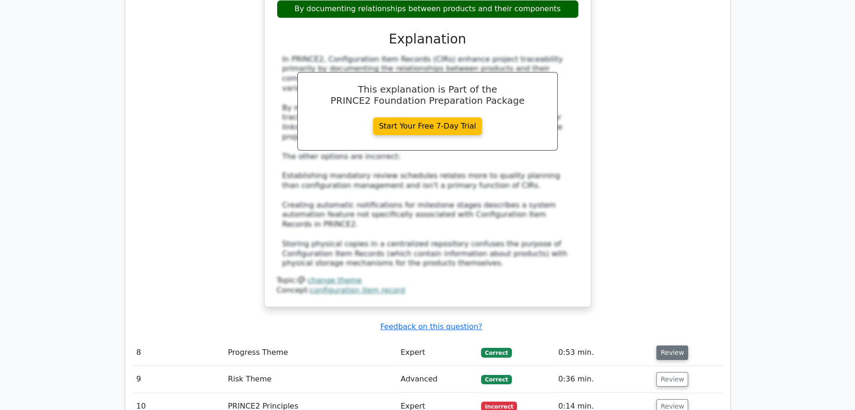
click at [665, 345] on button "Review" at bounding box center [672, 352] width 32 height 14
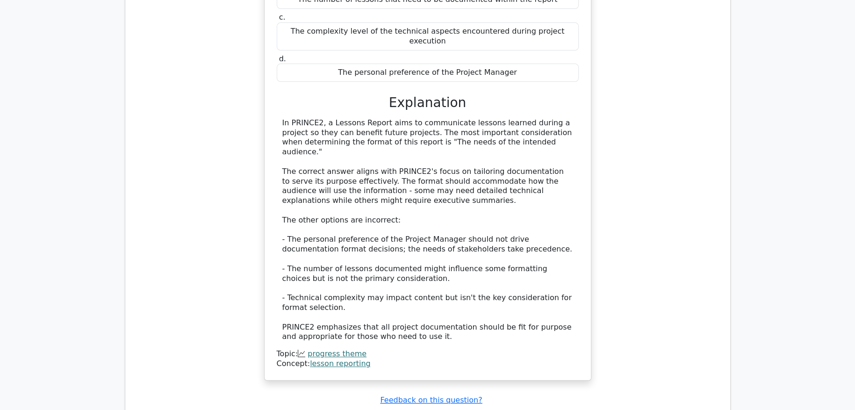
scroll to position [4719, 0]
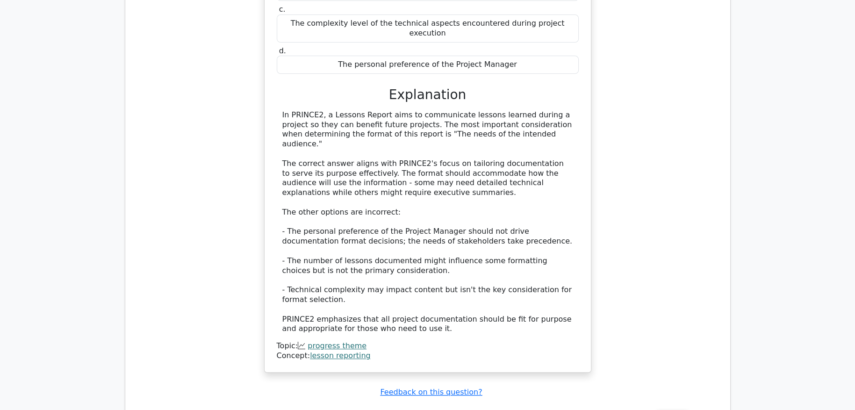
click at [673, 409] on button "Review" at bounding box center [672, 417] width 32 height 14
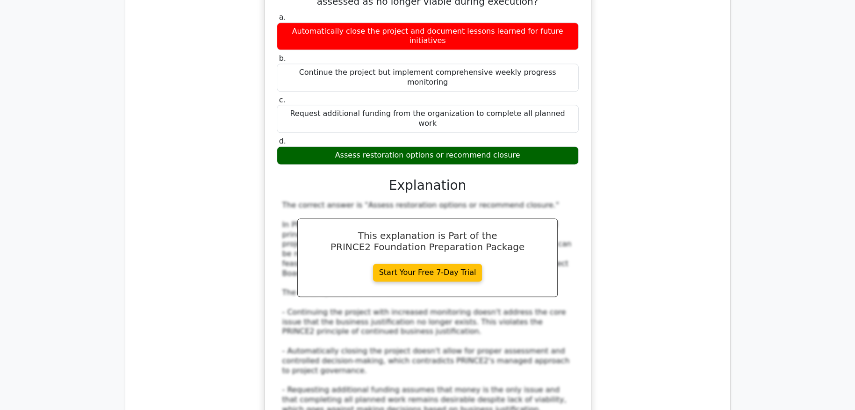
scroll to position [5887, 0]
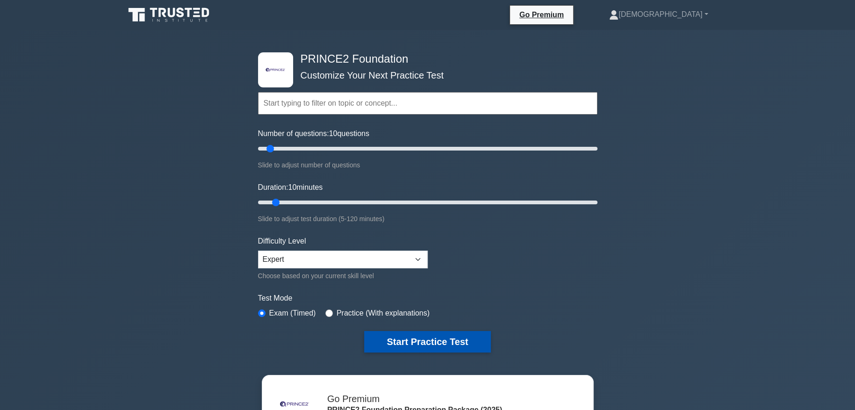
click at [429, 331] on button "Start Practice Test" at bounding box center [427, 341] width 126 height 21
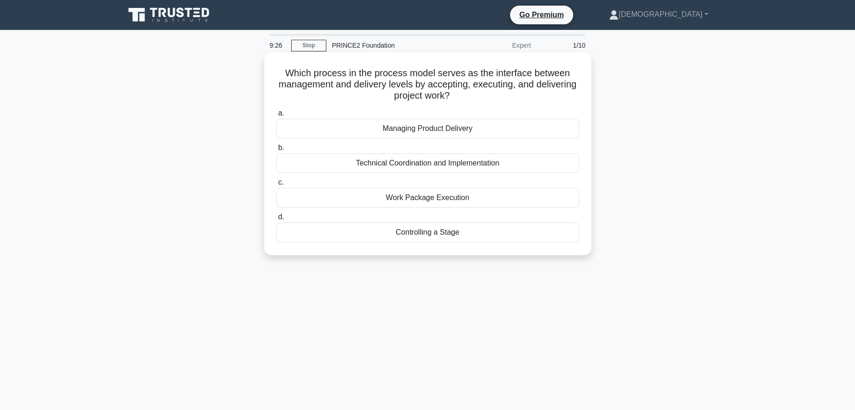
click at [420, 128] on div "Managing Product Delivery" at bounding box center [427, 129] width 303 height 20
click at [276, 116] on input "a. Managing Product Delivery" at bounding box center [276, 113] width 0 height 6
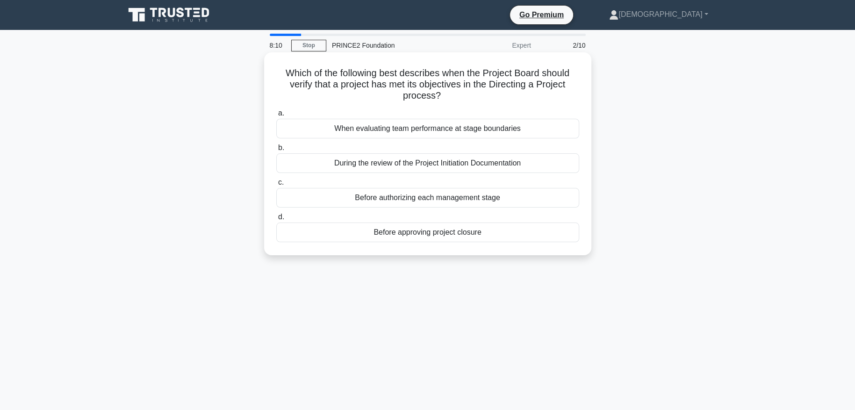
click at [528, 194] on div "Before authorizing each management stage" at bounding box center [427, 198] width 303 height 20
click at [276, 185] on input "c. Before authorizing each management stage" at bounding box center [276, 182] width 0 height 6
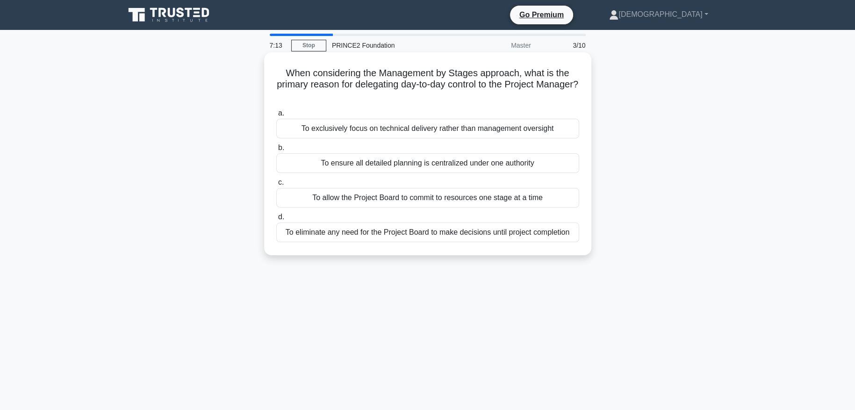
click at [473, 163] on div "To ensure all detailed planning is centralized under one authority" at bounding box center [427, 163] width 303 height 20
click at [276, 151] on input "b. To ensure all detailed planning is centralized under one authority" at bounding box center [276, 148] width 0 height 6
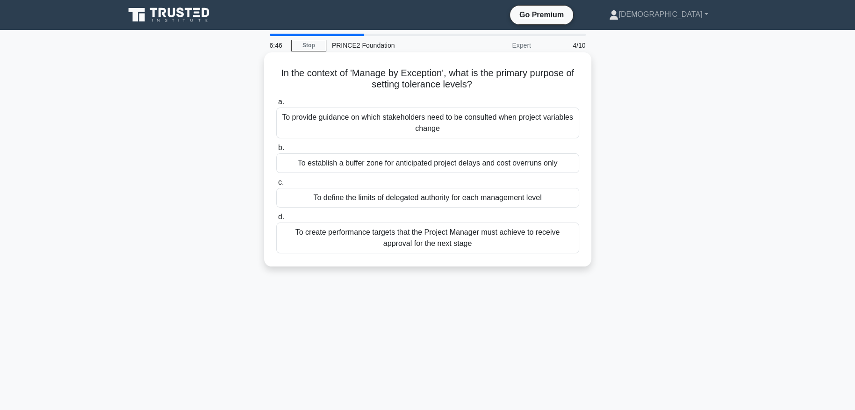
click at [455, 126] on div "To provide guidance on which stakeholders need to be consulted when project var…" at bounding box center [427, 122] width 303 height 31
click at [276, 105] on input "a. To provide guidance on which stakeholders need to be consulted when project …" at bounding box center [276, 102] width 0 height 6
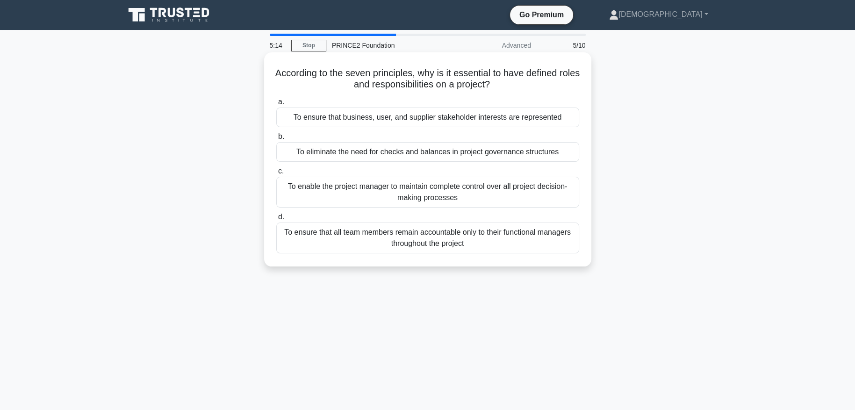
click at [491, 245] on div "To ensure that all team members remain accountable only to their functional man…" at bounding box center [427, 237] width 303 height 31
click at [276, 220] on input "d. To ensure that all team members remain accountable only to their functional …" at bounding box center [276, 217] width 0 height 6
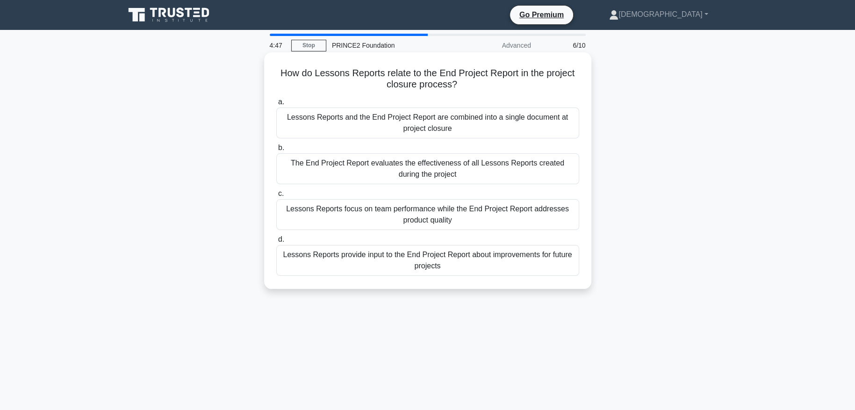
click at [478, 121] on div "Lessons Reports and the End Project Report are combined into a single document …" at bounding box center [427, 122] width 303 height 31
click at [276, 105] on input "a. Lessons Reports and the End Project Report are combined into a single docume…" at bounding box center [276, 102] width 0 height 6
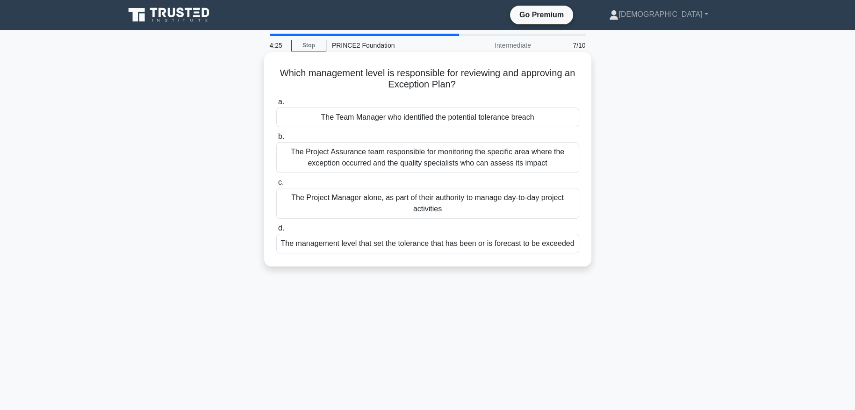
click at [493, 244] on div "The management level that set the tolerance that has been or is forecast to be …" at bounding box center [427, 244] width 303 height 20
click at [276, 231] on input "d. The management level that set the tolerance that has been or is forecast to …" at bounding box center [276, 228] width 0 height 6
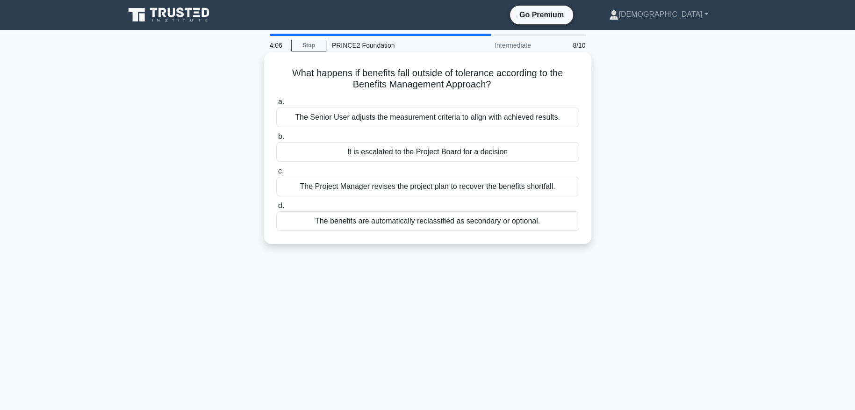
click at [397, 149] on div "It is escalated to the Project Board for a decision" at bounding box center [427, 152] width 303 height 20
click at [276, 140] on input "b. It is escalated to the Project Board for a decision" at bounding box center [276, 137] width 0 height 6
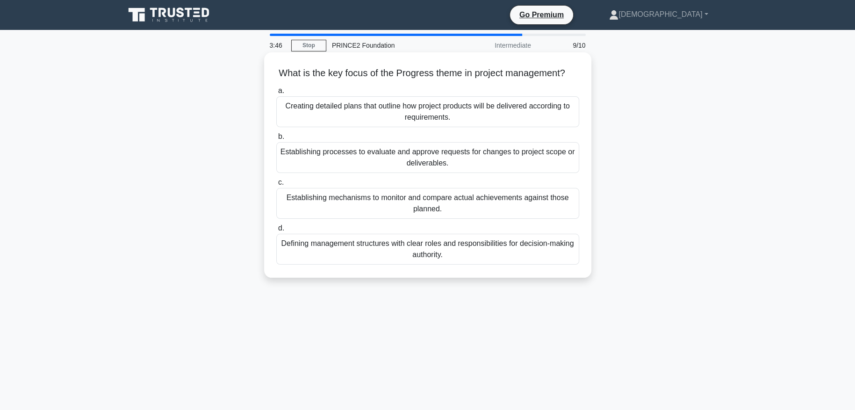
click at [455, 217] on div "Establishing mechanisms to monitor and compare actual achievements against thos…" at bounding box center [427, 203] width 303 height 31
click at [276, 185] on input "c. Establishing mechanisms to monitor and compare actual achievements against t…" at bounding box center [276, 182] width 0 height 6
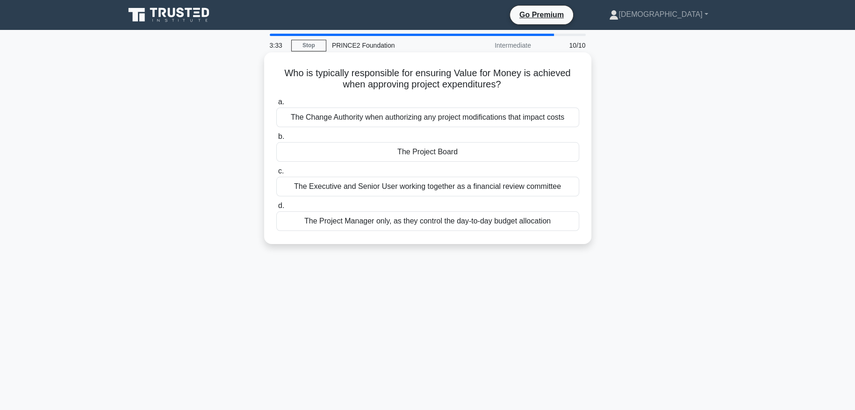
click at [498, 149] on div "The Project Board" at bounding box center [427, 152] width 303 height 20
click at [276, 140] on input "b. The Project Board" at bounding box center [276, 137] width 0 height 6
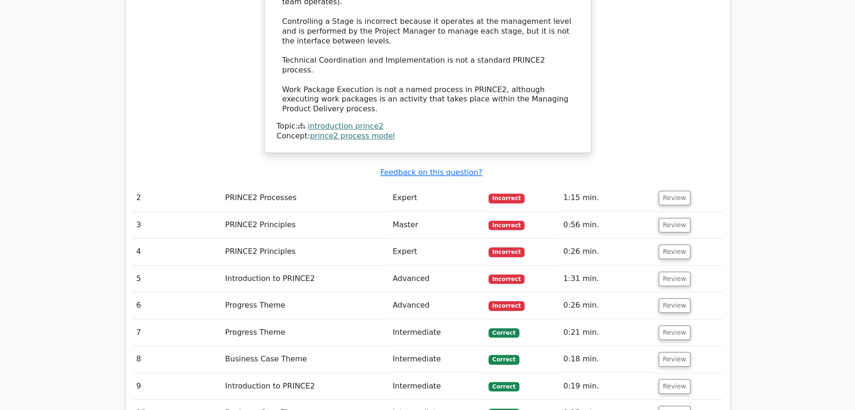
scroll to position [1075, 0]
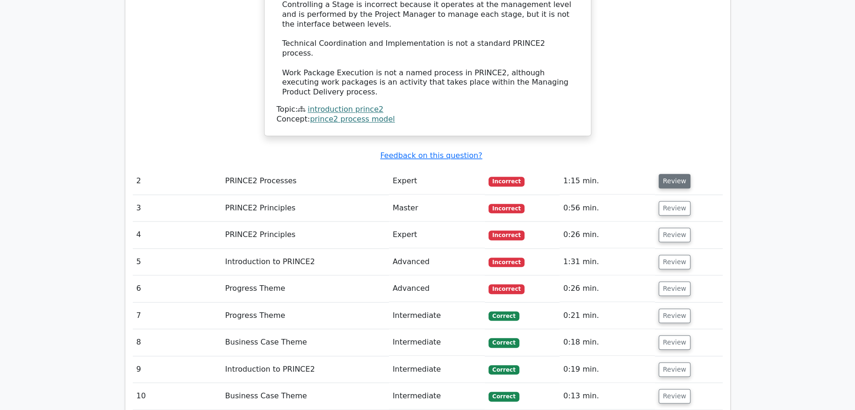
click at [681, 174] on button "Review" at bounding box center [674, 181] width 32 height 14
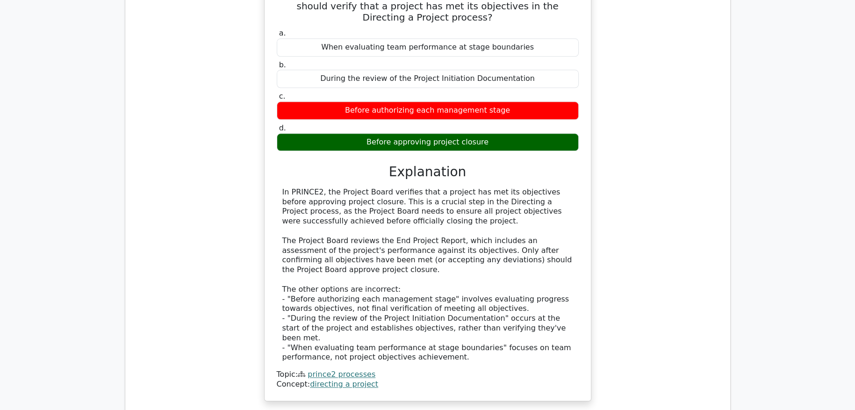
scroll to position [1402, 0]
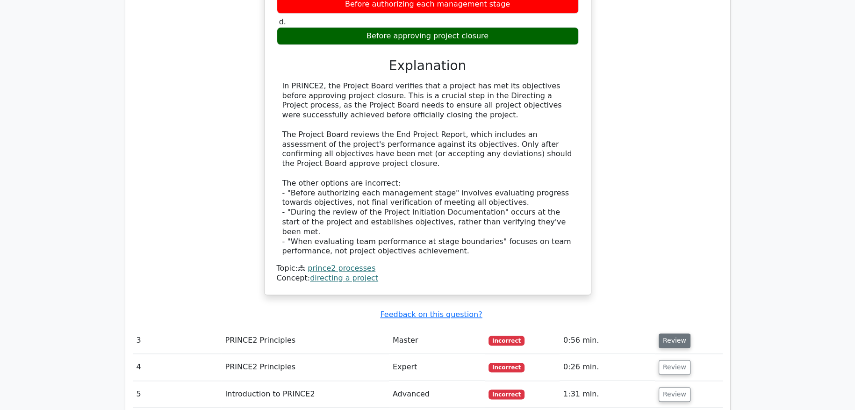
click at [665, 333] on button "Review" at bounding box center [674, 340] width 32 height 14
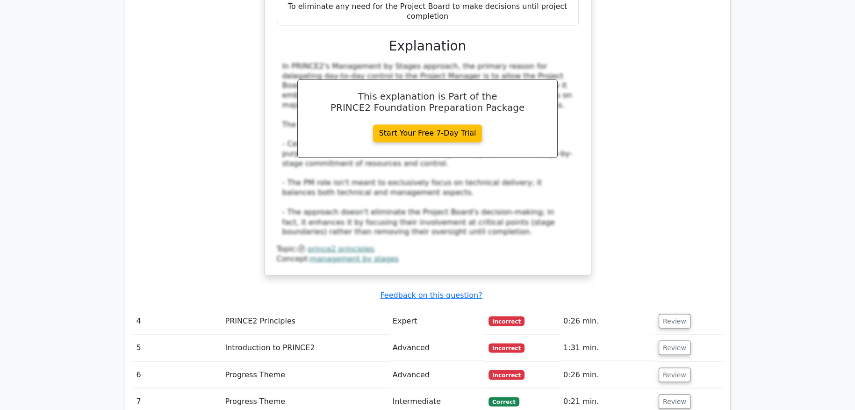
scroll to position [2055, 0]
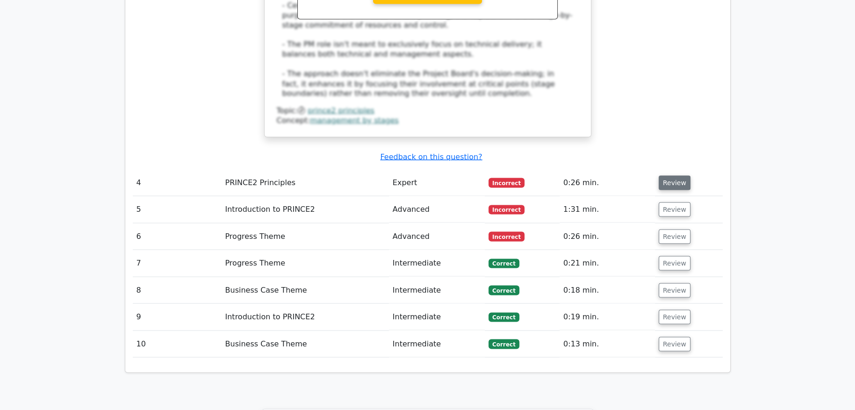
click at [661, 175] on button "Review" at bounding box center [674, 182] width 32 height 14
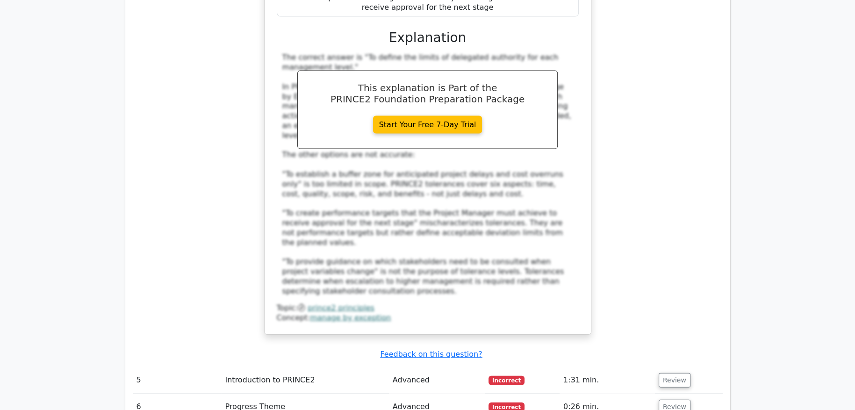
scroll to position [2476, 0]
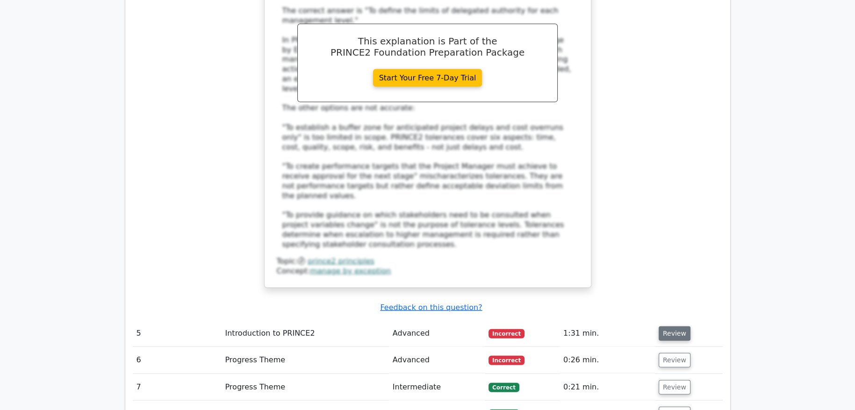
click at [678, 326] on button "Review" at bounding box center [674, 333] width 32 height 14
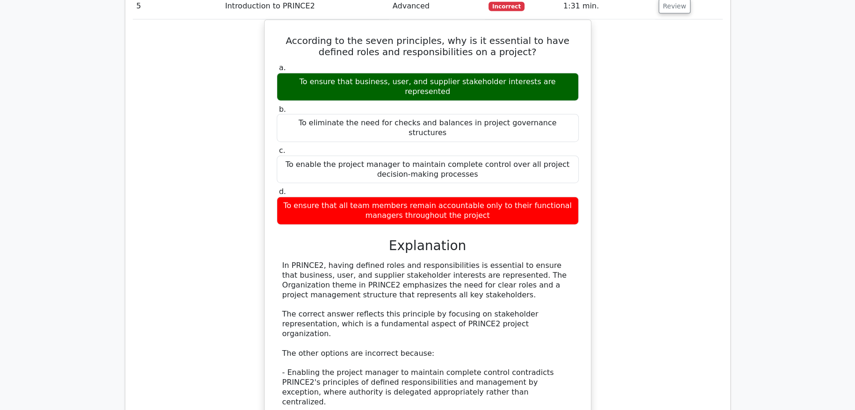
scroll to position [3037, 0]
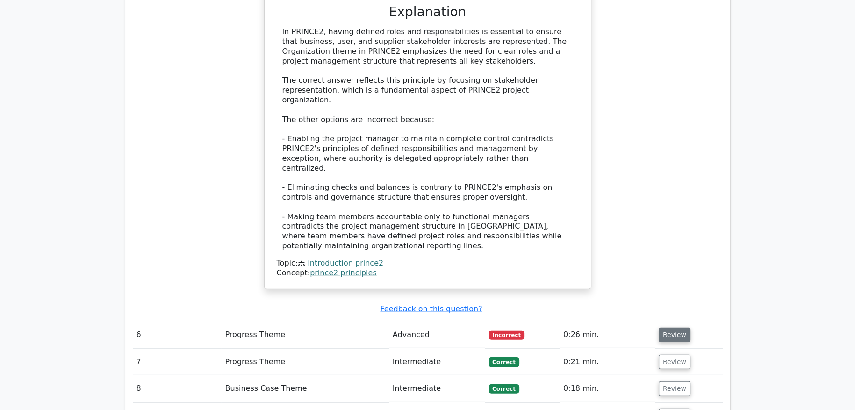
click at [658, 328] on button "Review" at bounding box center [674, 335] width 32 height 14
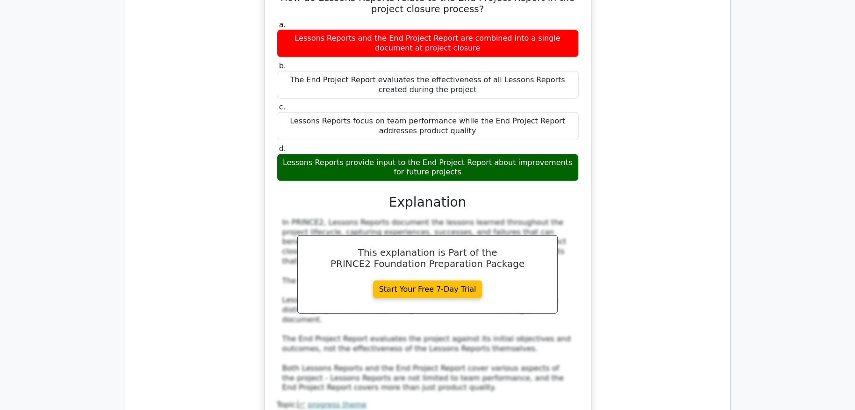
scroll to position [3504, 0]
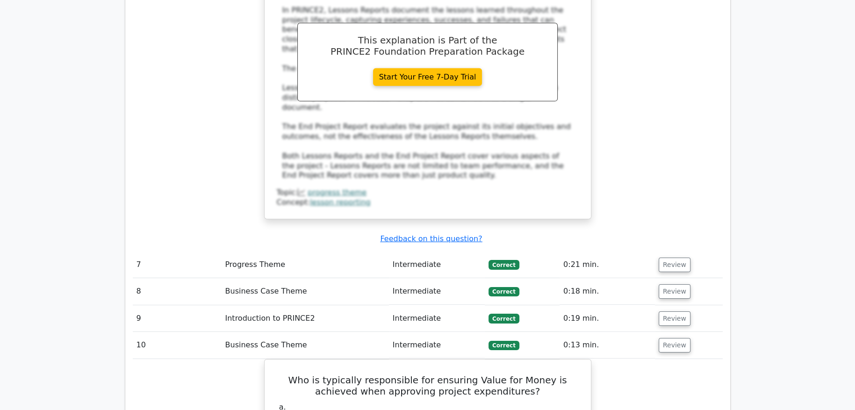
scroll to position [3598, 0]
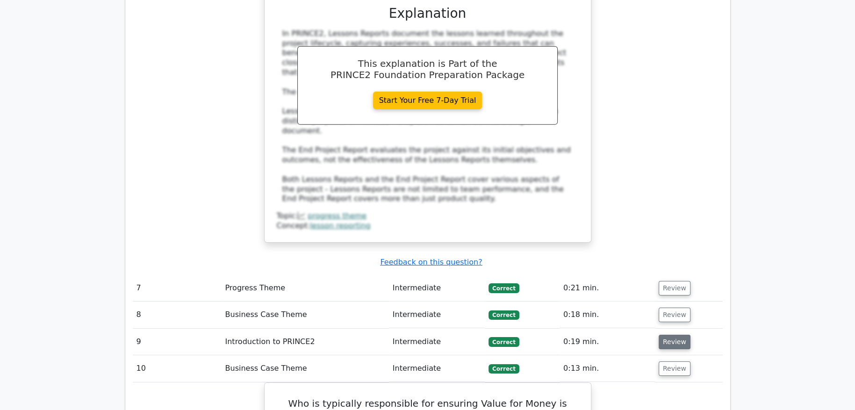
click at [671, 335] on button "Review" at bounding box center [674, 342] width 32 height 14
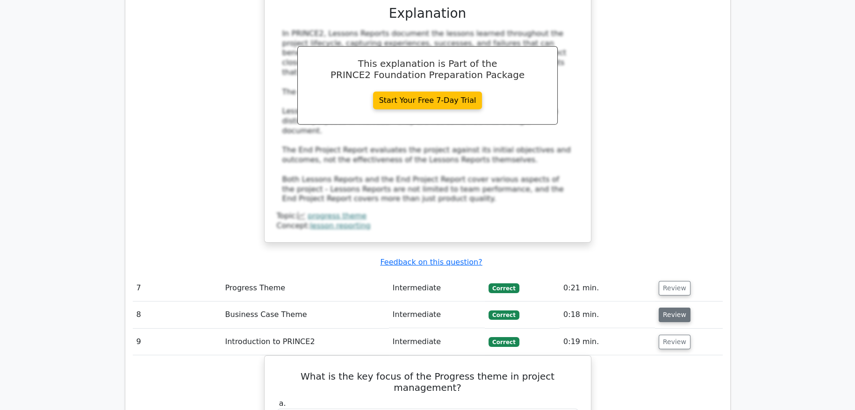
click at [670, 307] on button "Review" at bounding box center [674, 314] width 32 height 14
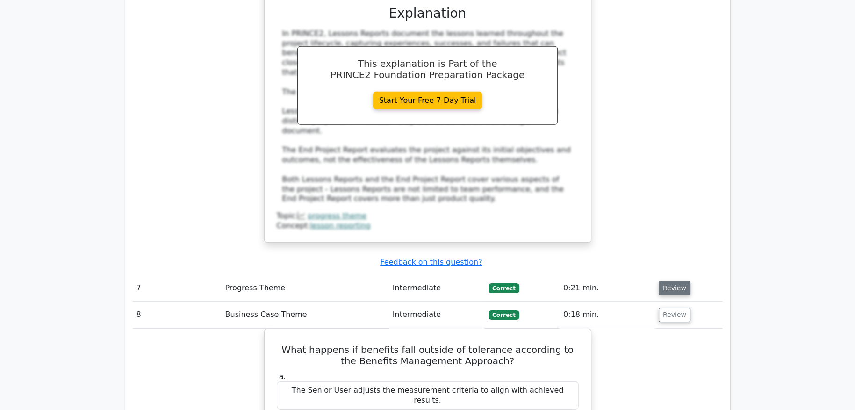
click at [677, 281] on button "Review" at bounding box center [674, 288] width 32 height 14
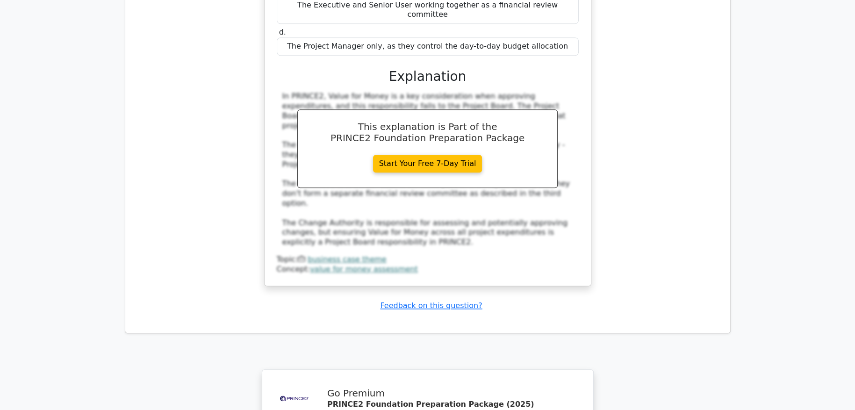
scroll to position [5484, 0]
